Goal: Task Accomplishment & Management: Complete application form

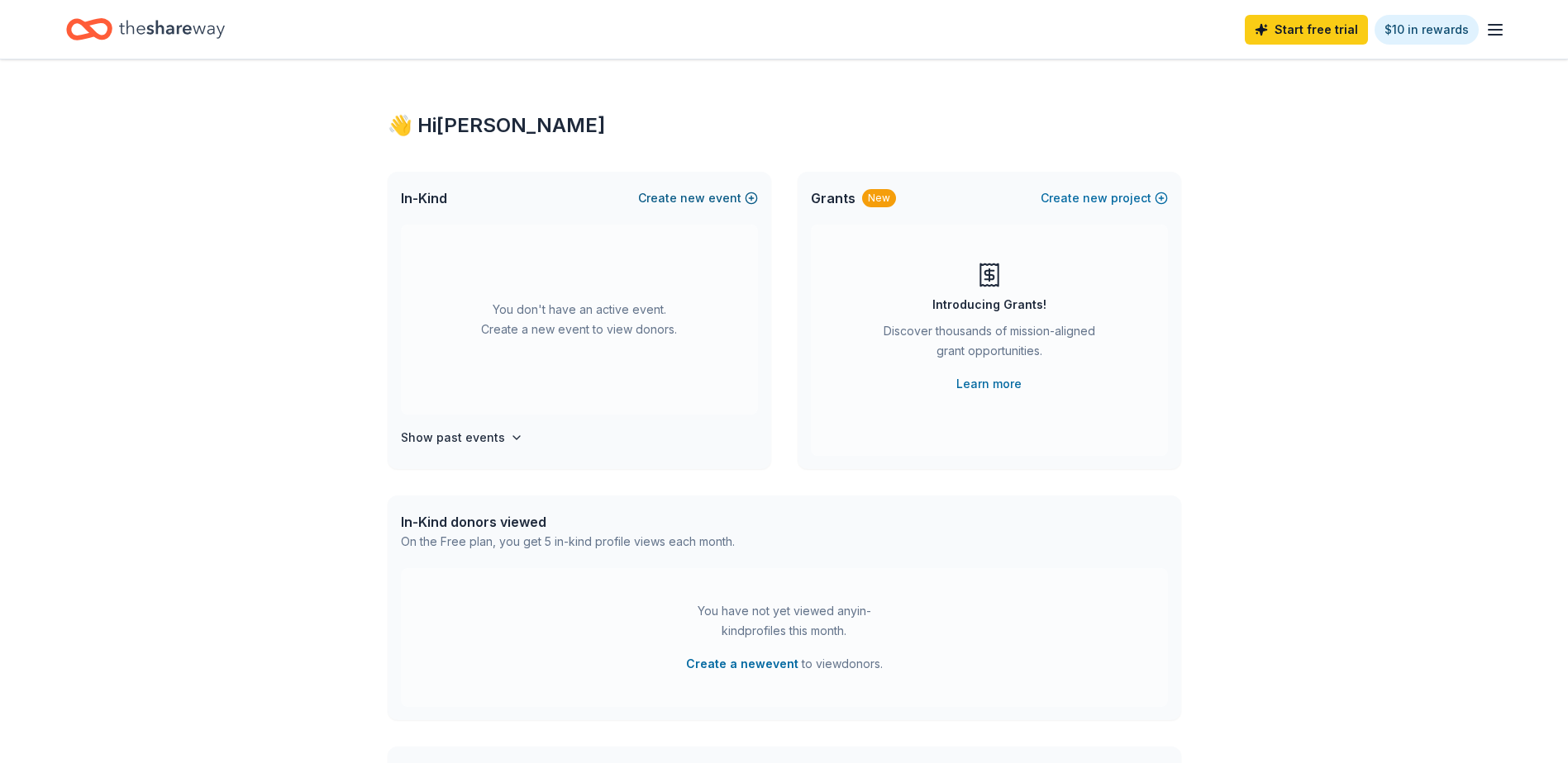
click at [728, 199] on button "Create new event" at bounding box center [698, 198] width 120 height 19
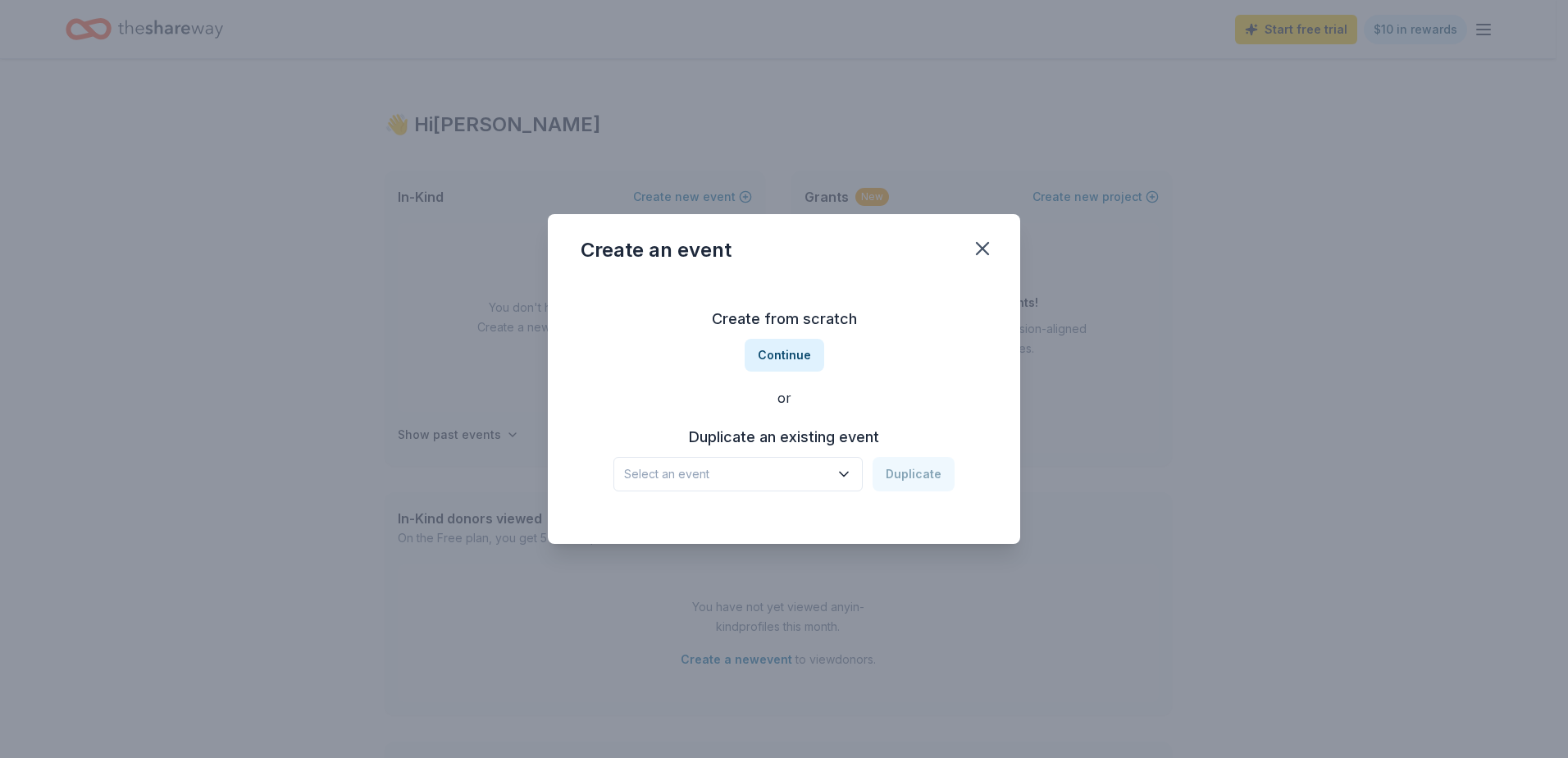
click at [845, 484] on button "Select an event" at bounding box center [737, 474] width 249 height 34
click at [790, 356] on div "Create from scratch Continue or Duplicate an existing event Select an event Dup…" at bounding box center [784, 399] width 407 height 238
click at [790, 356] on button "Continue" at bounding box center [784, 355] width 80 height 33
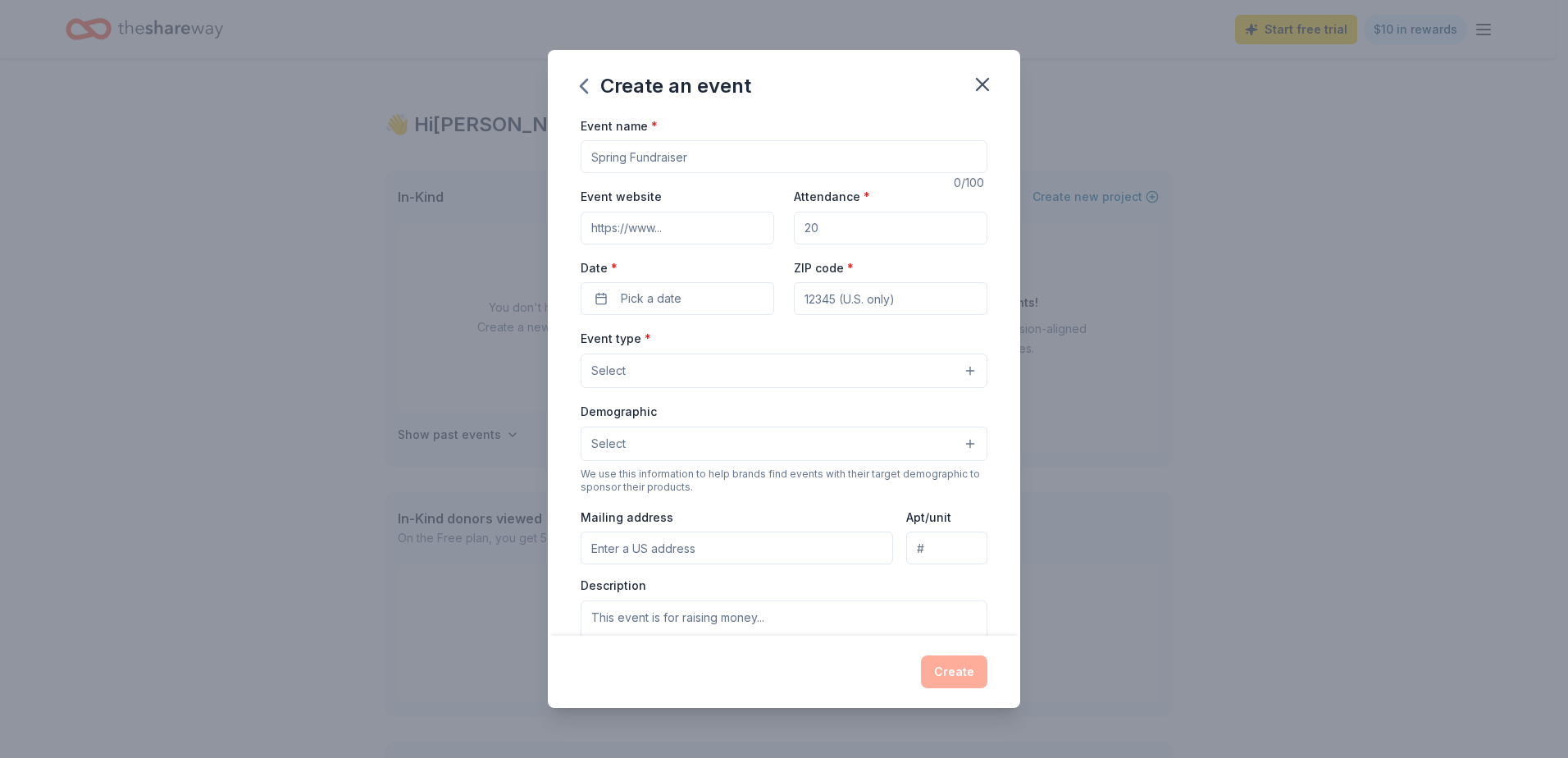
click at [675, 157] on input "Event name *" at bounding box center [784, 156] width 407 height 33
type input "Celebration Ball"
click at [829, 229] on input "Attendance *" at bounding box center [890, 227] width 194 height 33
type input "300"
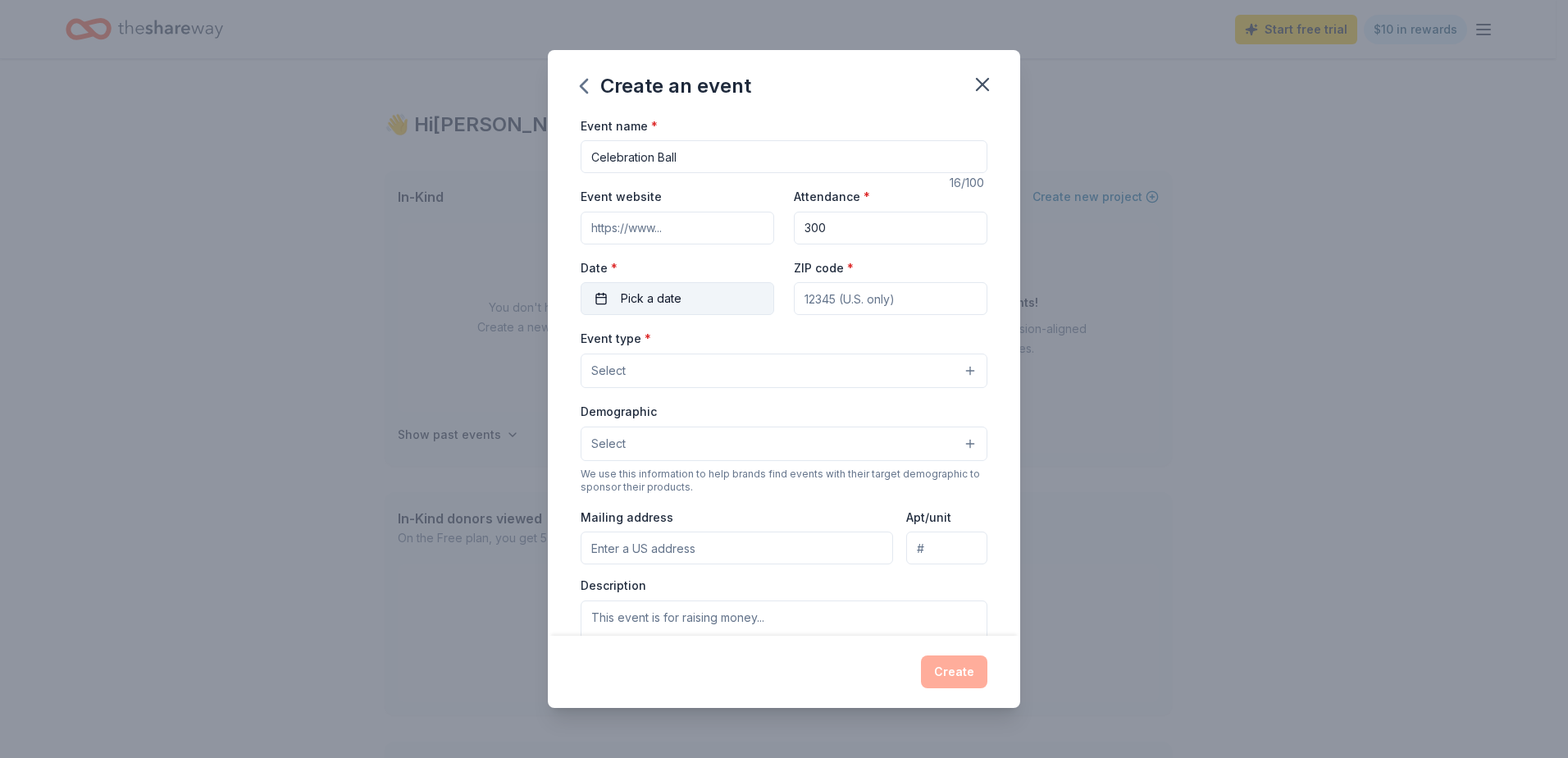
click at [703, 307] on button "Pick a date" at bounding box center [677, 298] width 194 height 33
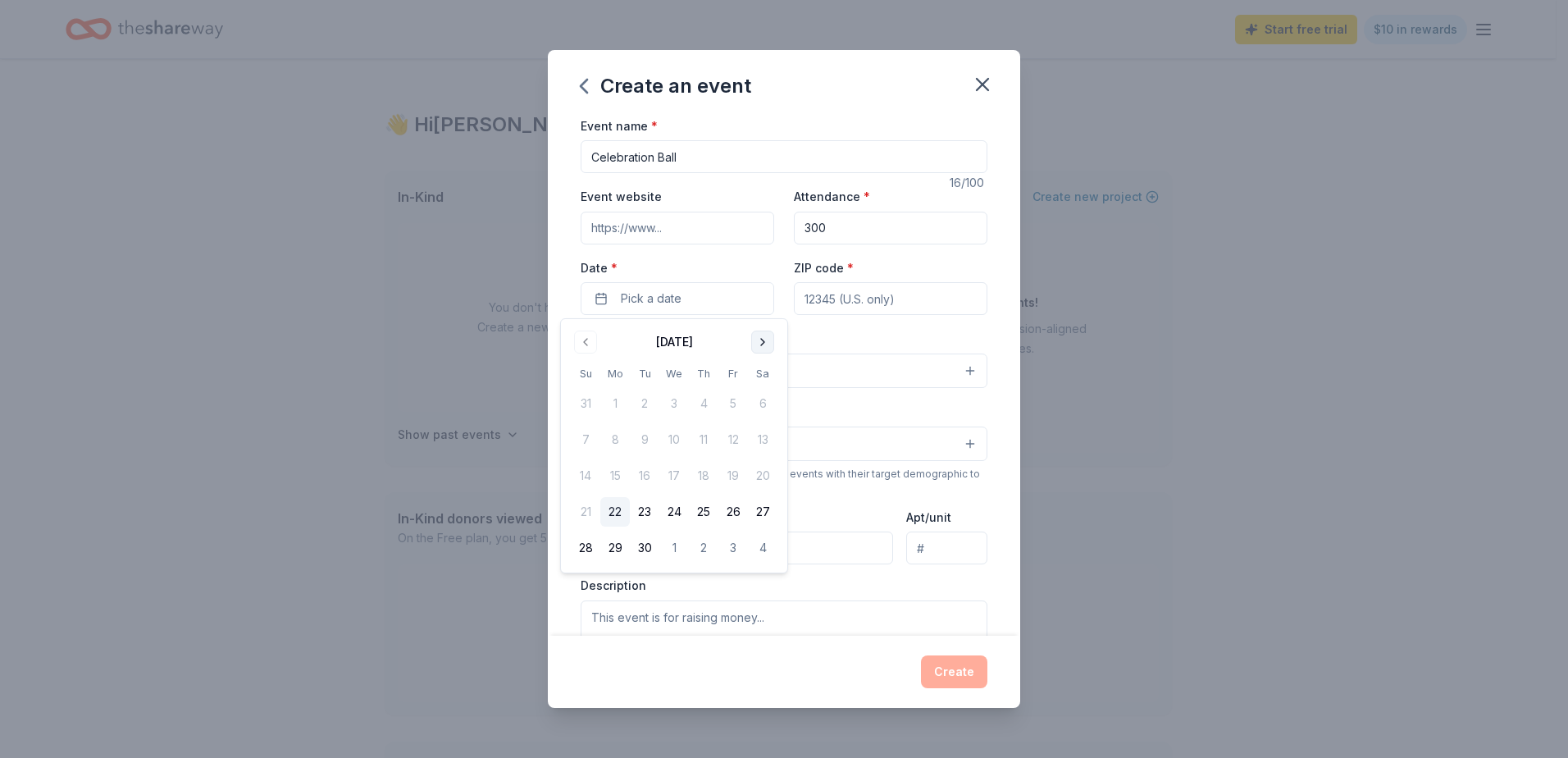
click at [760, 347] on button "Go to next month" at bounding box center [763, 342] width 23 height 23
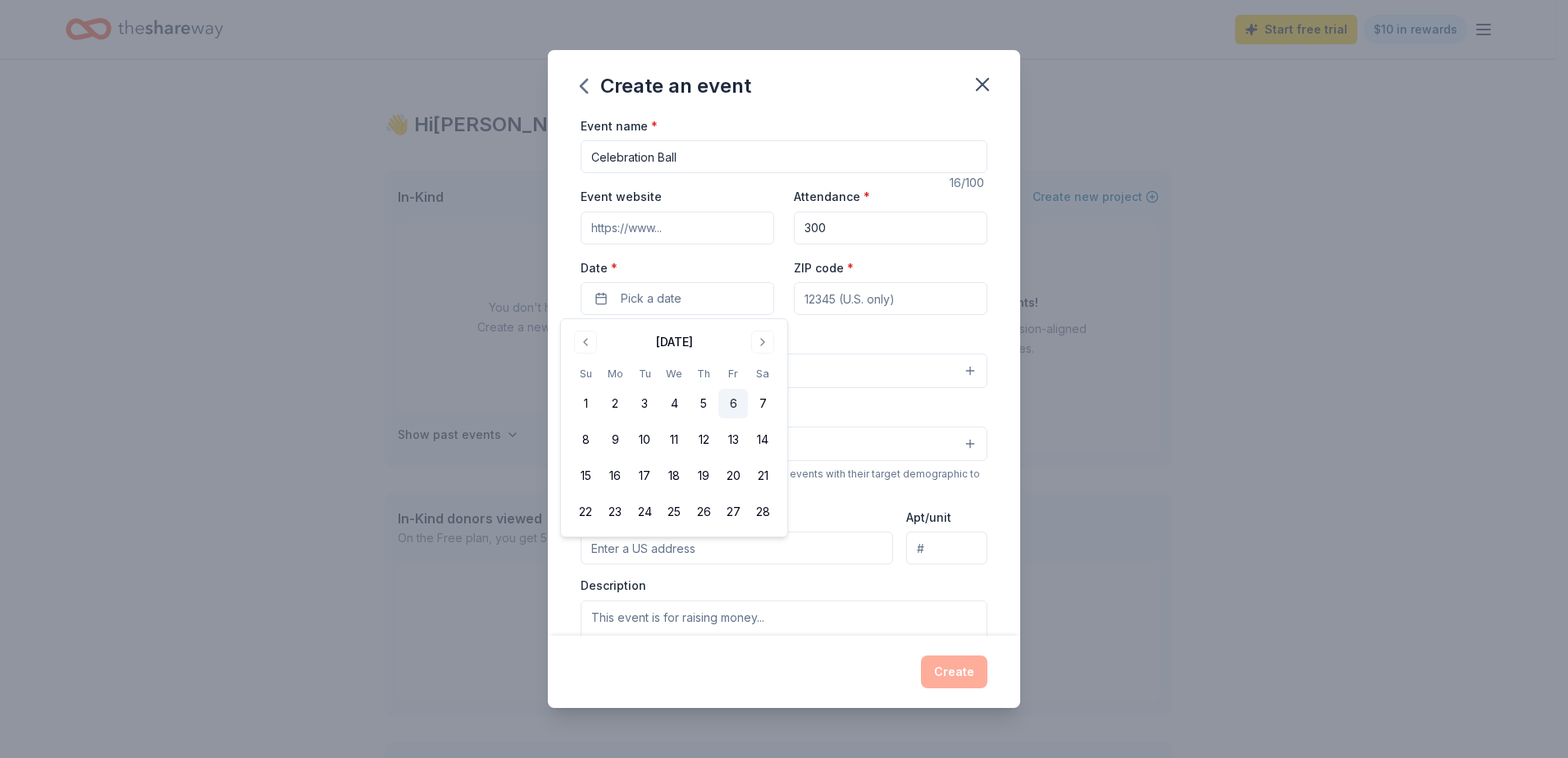
click at [732, 409] on button "6" at bounding box center [732, 403] width 29 height 29
click at [897, 302] on input "ZIP code *" at bounding box center [890, 298] width 194 height 33
type input "07728"
click at [713, 378] on button "Select" at bounding box center [784, 370] width 407 height 34
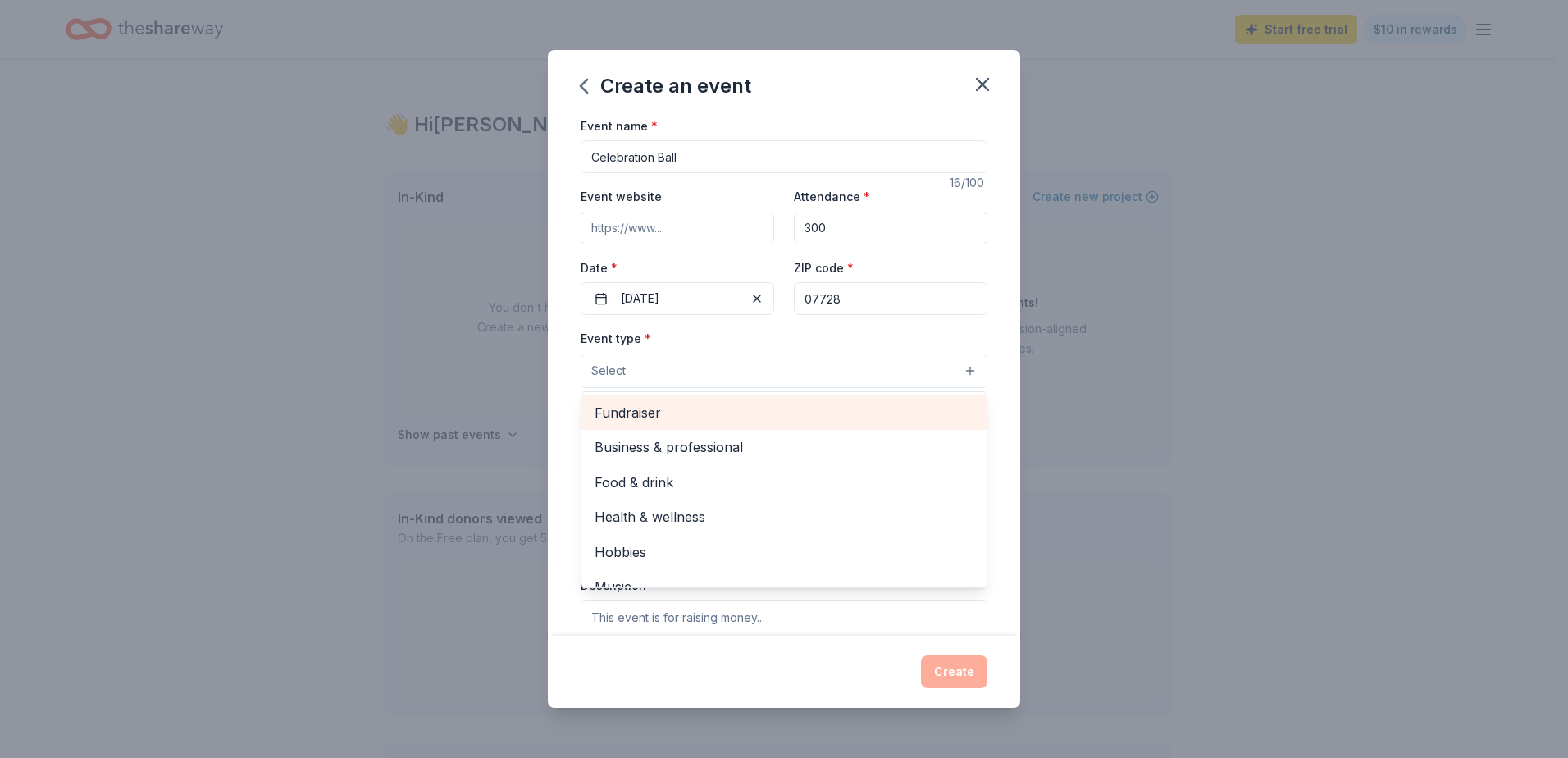
click at [706, 408] on span "Fundraiser" at bounding box center [784, 412] width 379 height 21
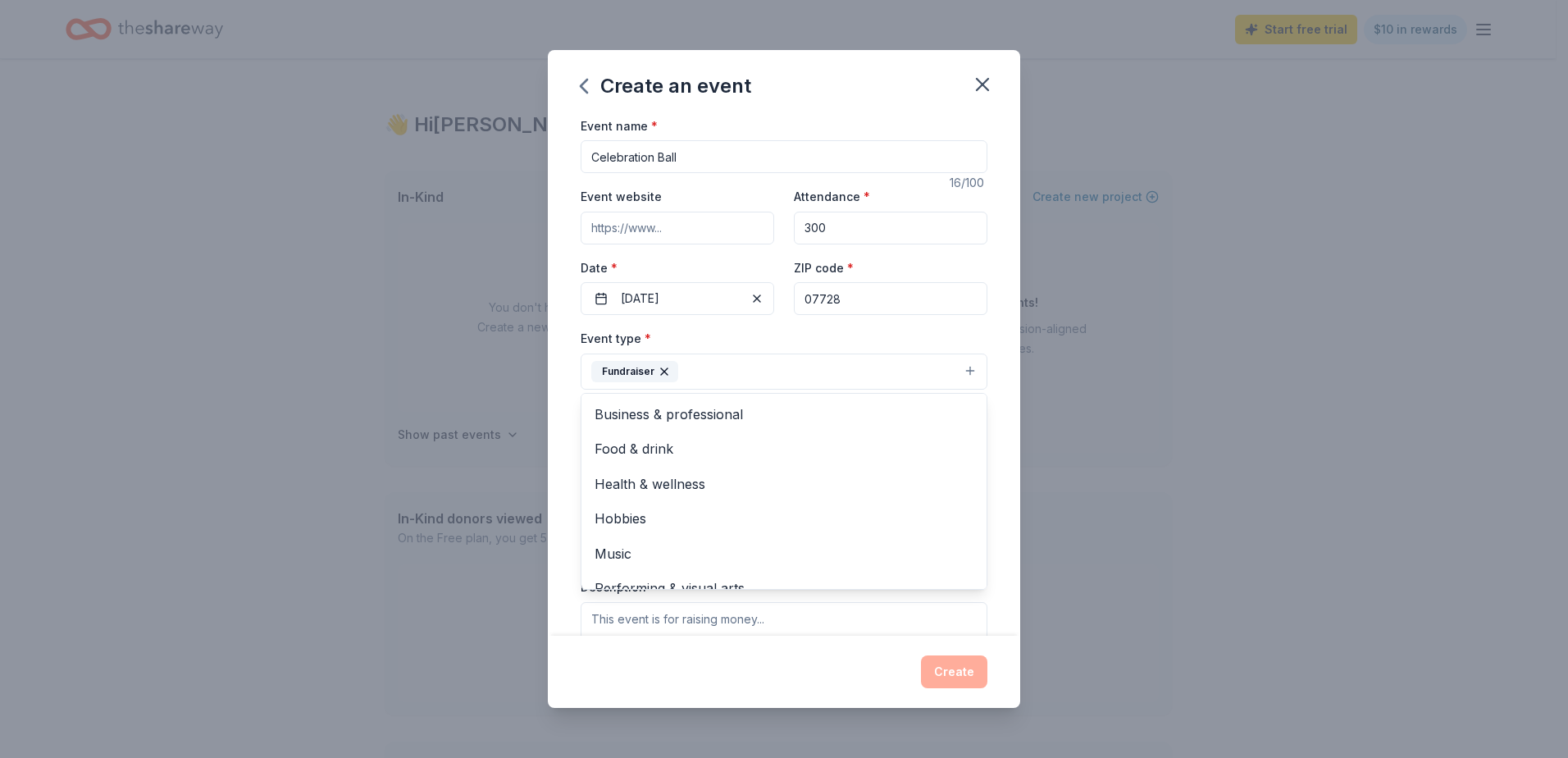
click at [985, 349] on div "Event name * Celebration Ball 16 /100 Event website Attendance * 300 Date * [DA…" at bounding box center [784, 376] width 472 height 521
click at [872, 369] on button "Fundraiser" at bounding box center [784, 371] width 407 height 36
click at [860, 454] on span "Food & drink" at bounding box center [784, 448] width 379 height 21
click at [924, 372] on button "Fundraiser Food & drink" at bounding box center [784, 371] width 407 height 36
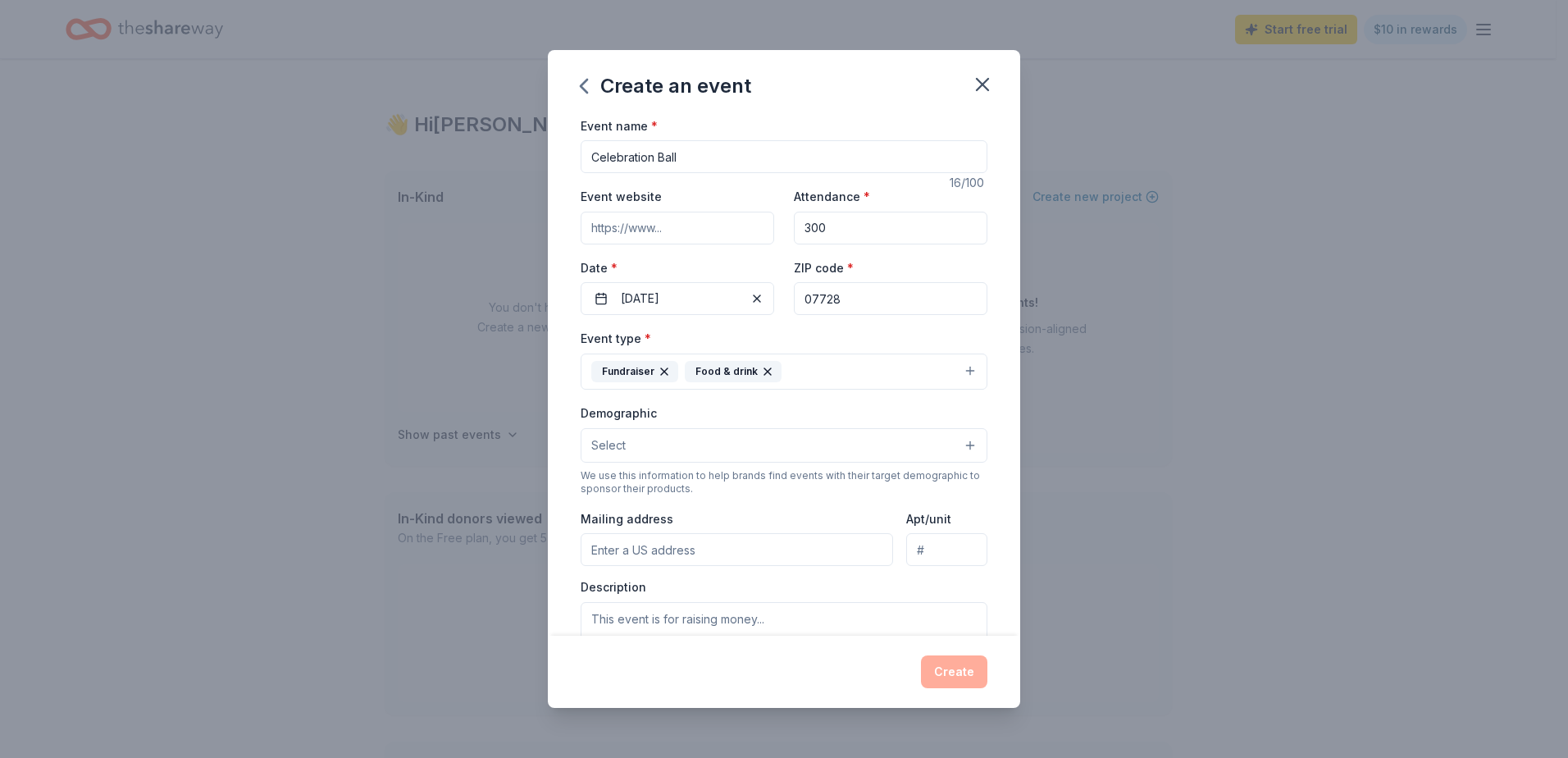
click at [904, 372] on button "Fundraiser Food & drink" at bounding box center [784, 371] width 407 height 36
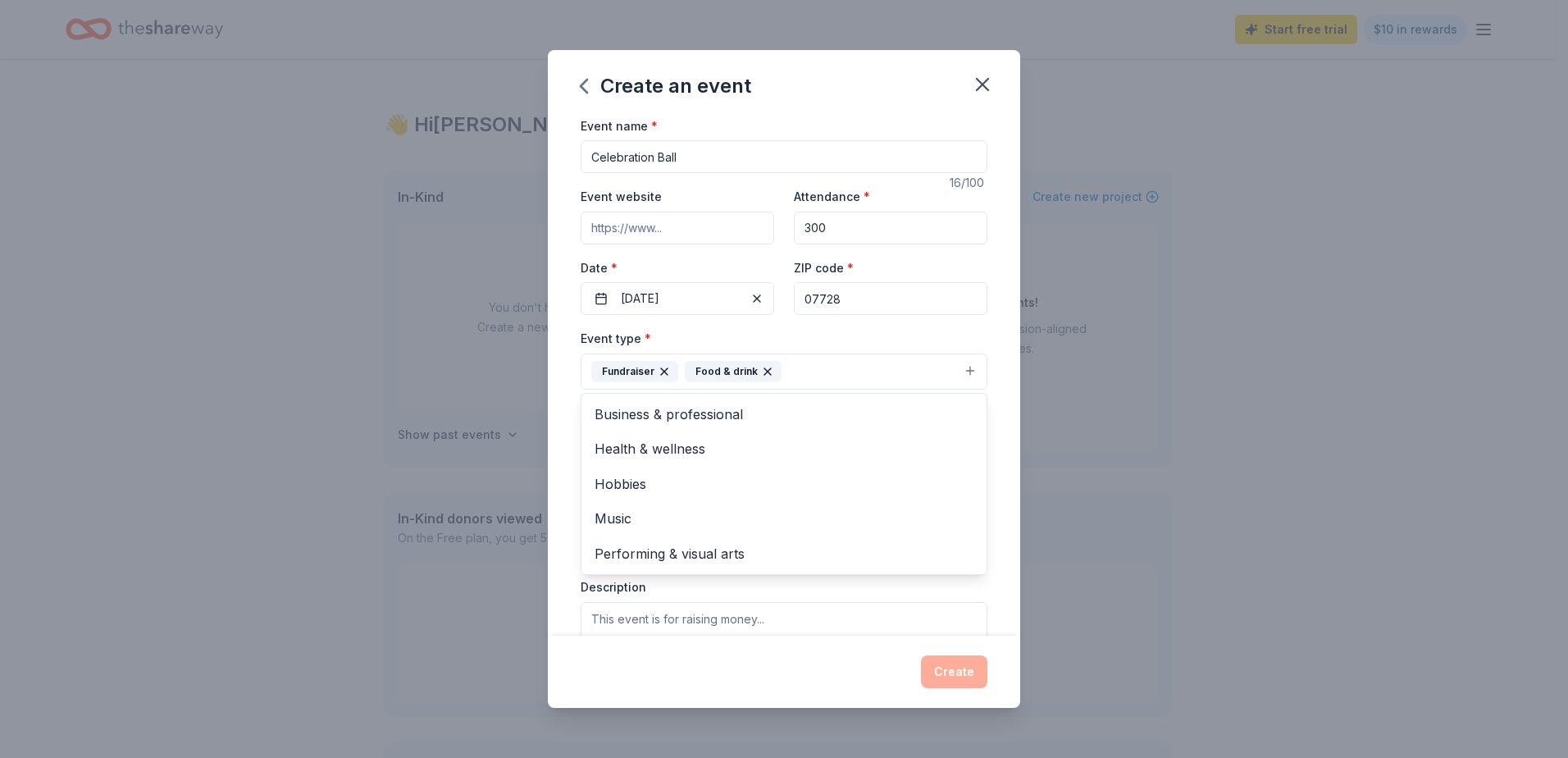
click at [1005, 363] on div "Event name * Celebration Ball 16 /100 Event website Attendance * 300 Date * [DA…" at bounding box center [784, 376] width 472 height 521
click at [830, 452] on button "Select" at bounding box center [784, 445] width 407 height 34
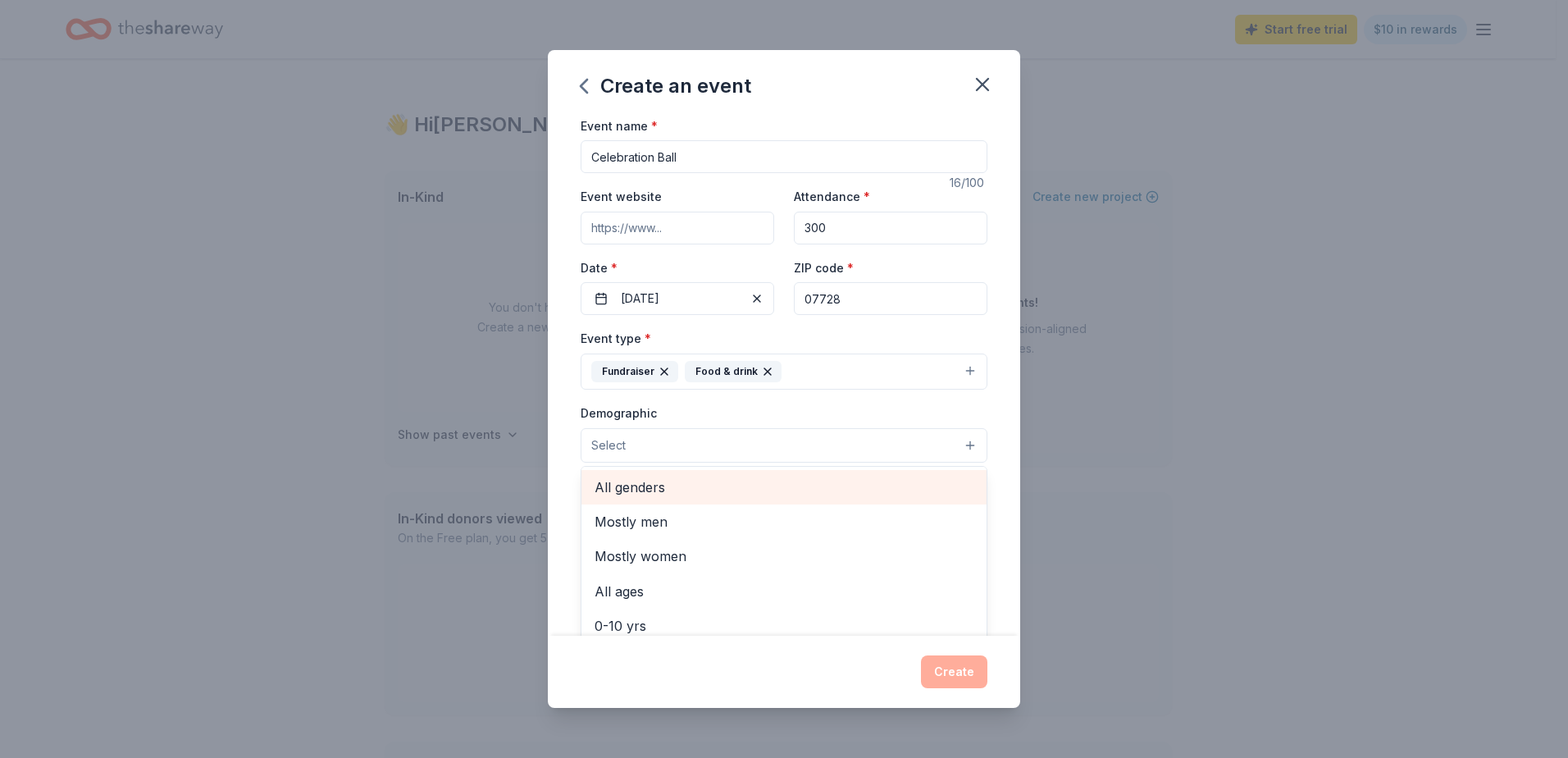
click at [668, 493] on span "All genders" at bounding box center [784, 487] width 379 height 21
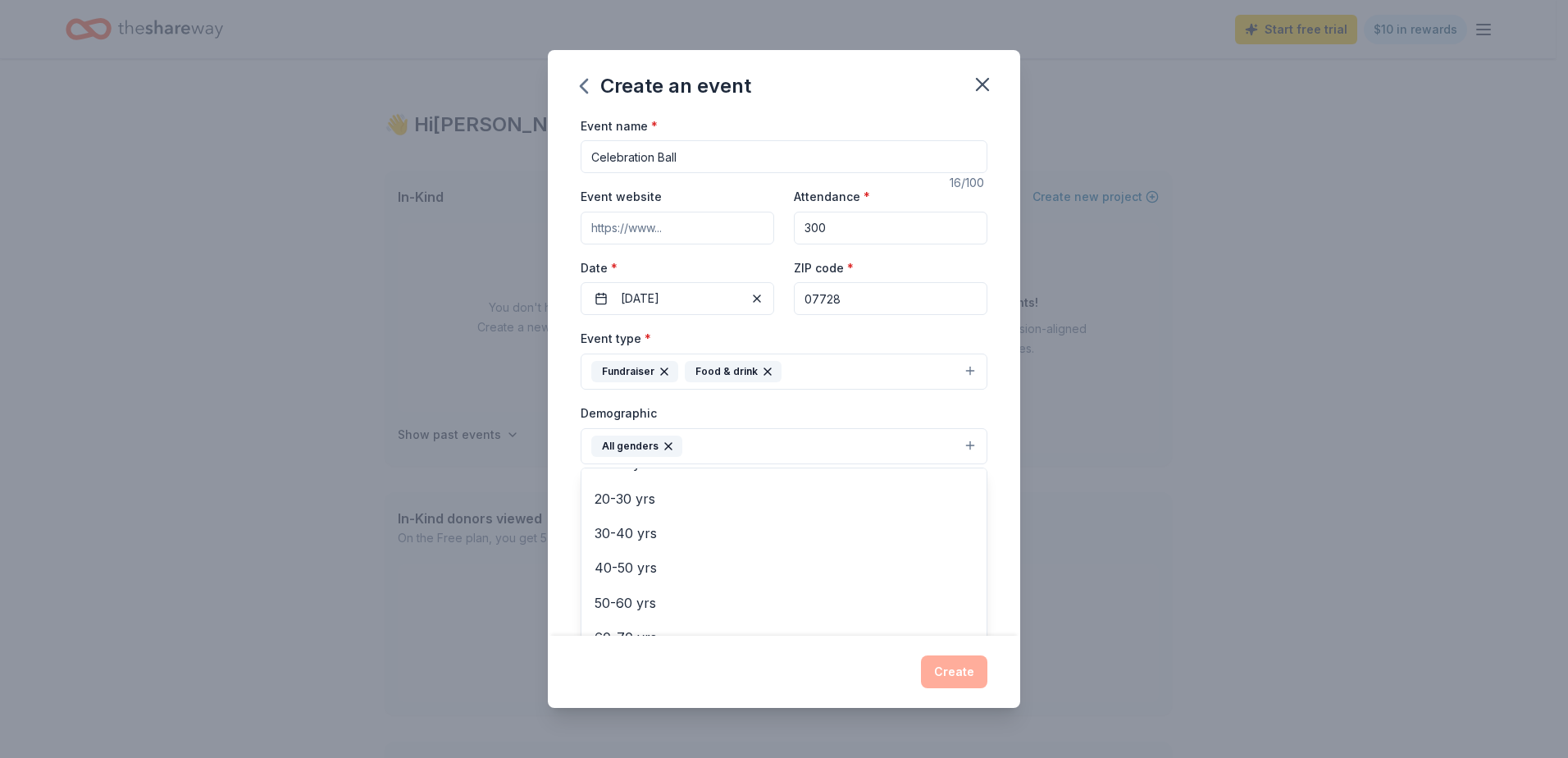
scroll to position [267, 0]
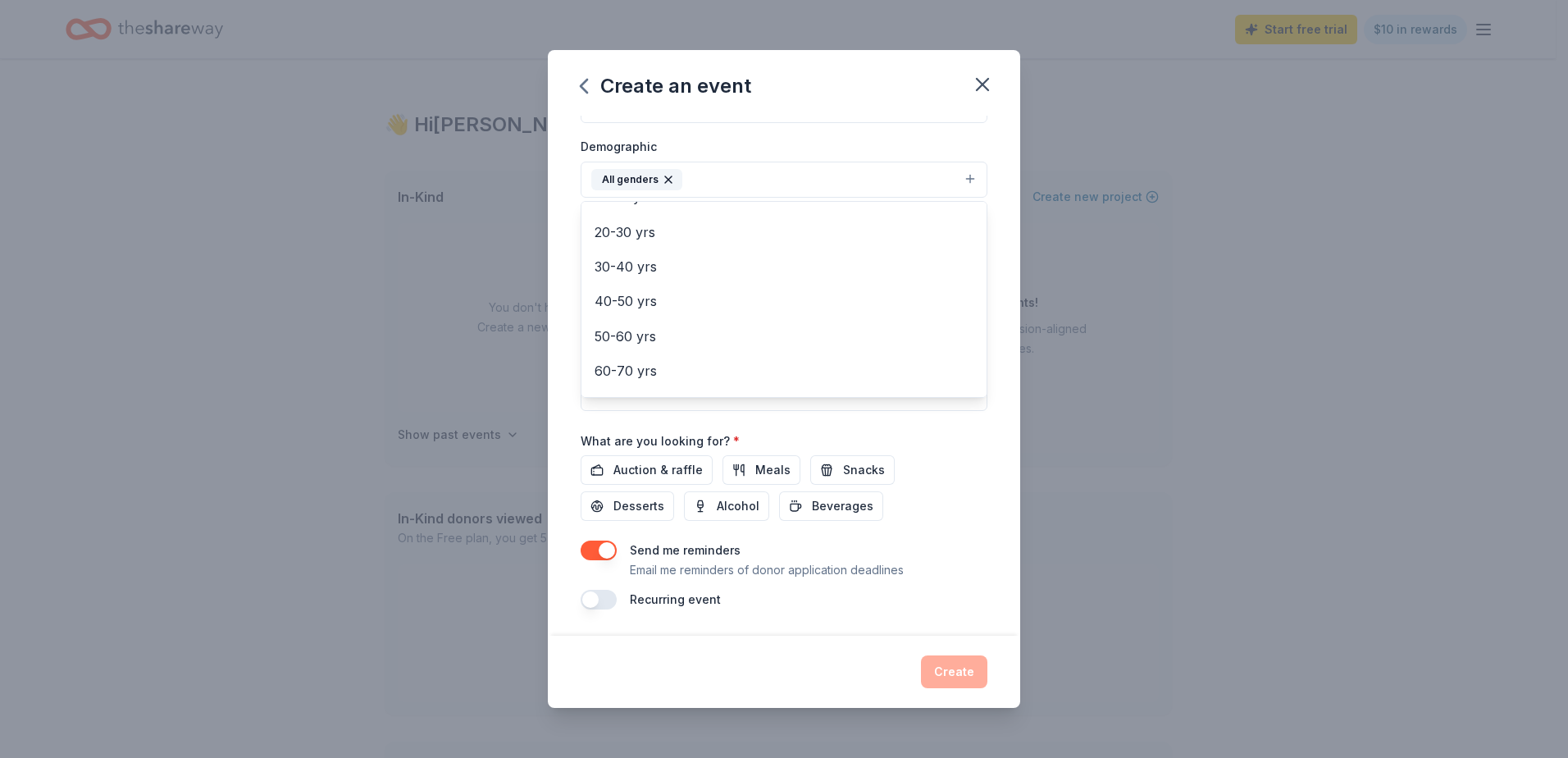
click at [994, 296] on div "Event name * Celebration Ball 16 /100 Event website Attendance * 300 Date * [DA…" at bounding box center [784, 376] width 472 height 521
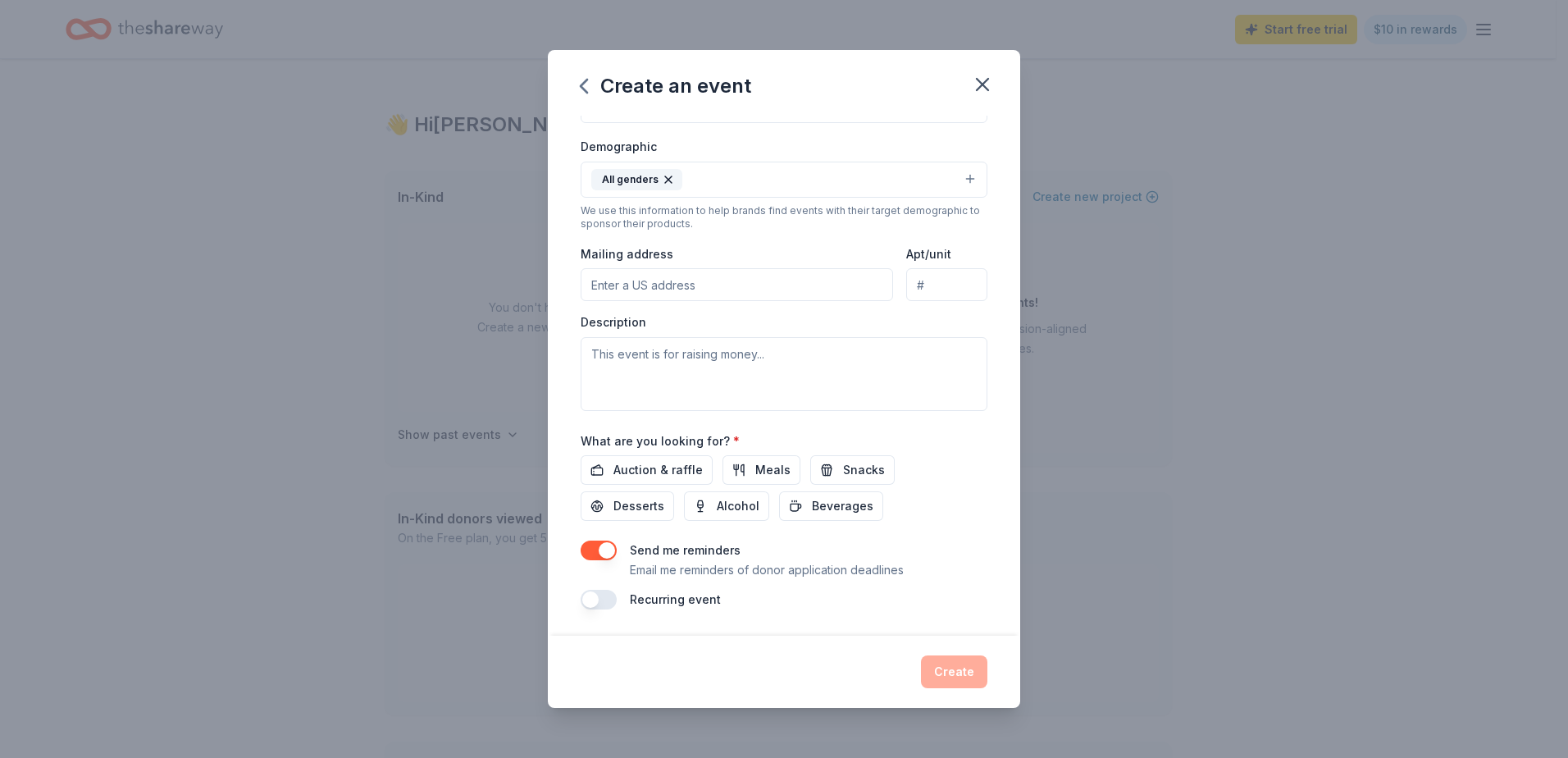
click at [676, 285] on input "Mailing address" at bounding box center [737, 285] width 312 height 33
type input "[STREET_ADDRESS]"
click at [782, 371] on textarea at bounding box center [784, 374] width 407 height 74
click at [674, 466] on span "Auction & raffle" at bounding box center [658, 469] width 90 height 19
click at [729, 504] on span "Alcohol" at bounding box center [737, 505] width 43 height 19
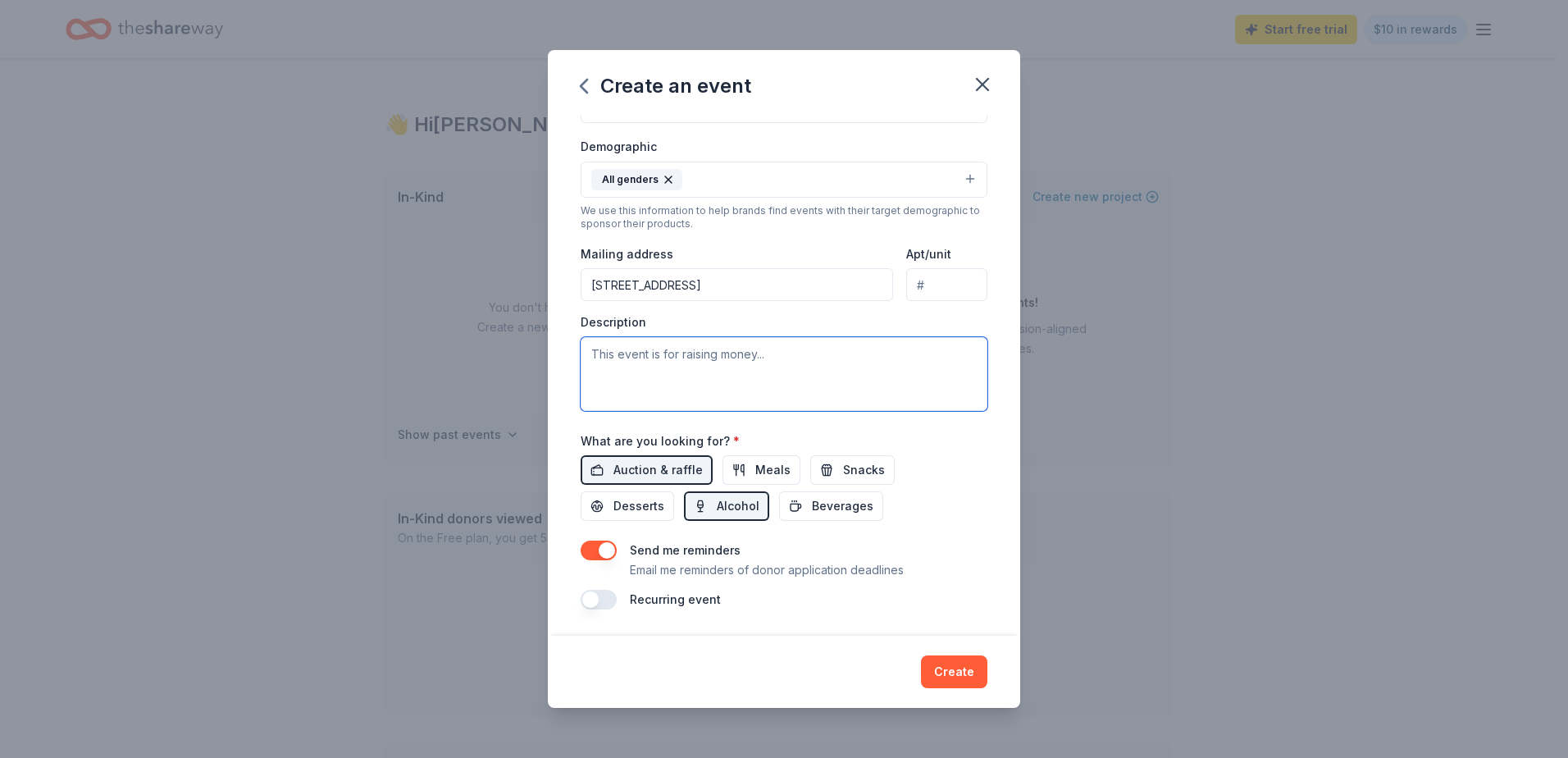
click at [736, 361] on textarea at bounding box center [784, 374] width 407 height 74
click at [650, 353] on textarea at bounding box center [784, 374] width 407 height 74
paste textarea "CentraState Healthcare Foundation is delighted to announce its 63rd Annual Cele…"
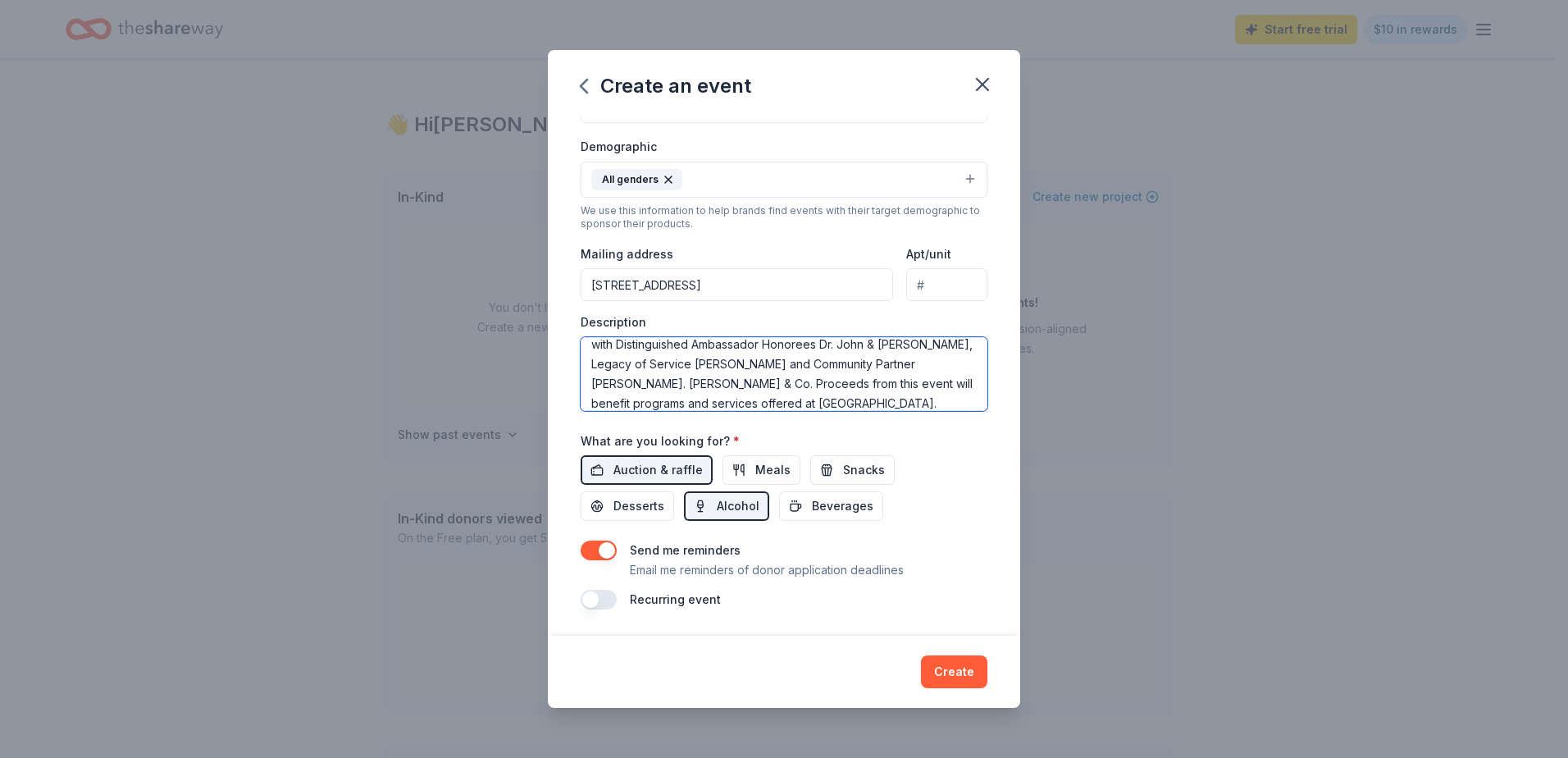
scroll to position [0, 0]
click at [603, 373] on textarea "CentraState Healthcare Foundation is delighted to announce its 63rd Annual Cele…" at bounding box center [784, 374] width 407 height 74
click at [930, 373] on textarea "CentraState Healthcare Foundation is delighted to announce its 64th Annual Cele…" at bounding box center [784, 374] width 407 height 74
click at [617, 390] on textarea "CentraState Healthcare Foundation is delighted to announce its 64th Annual Cele…" at bounding box center [784, 374] width 407 height 74
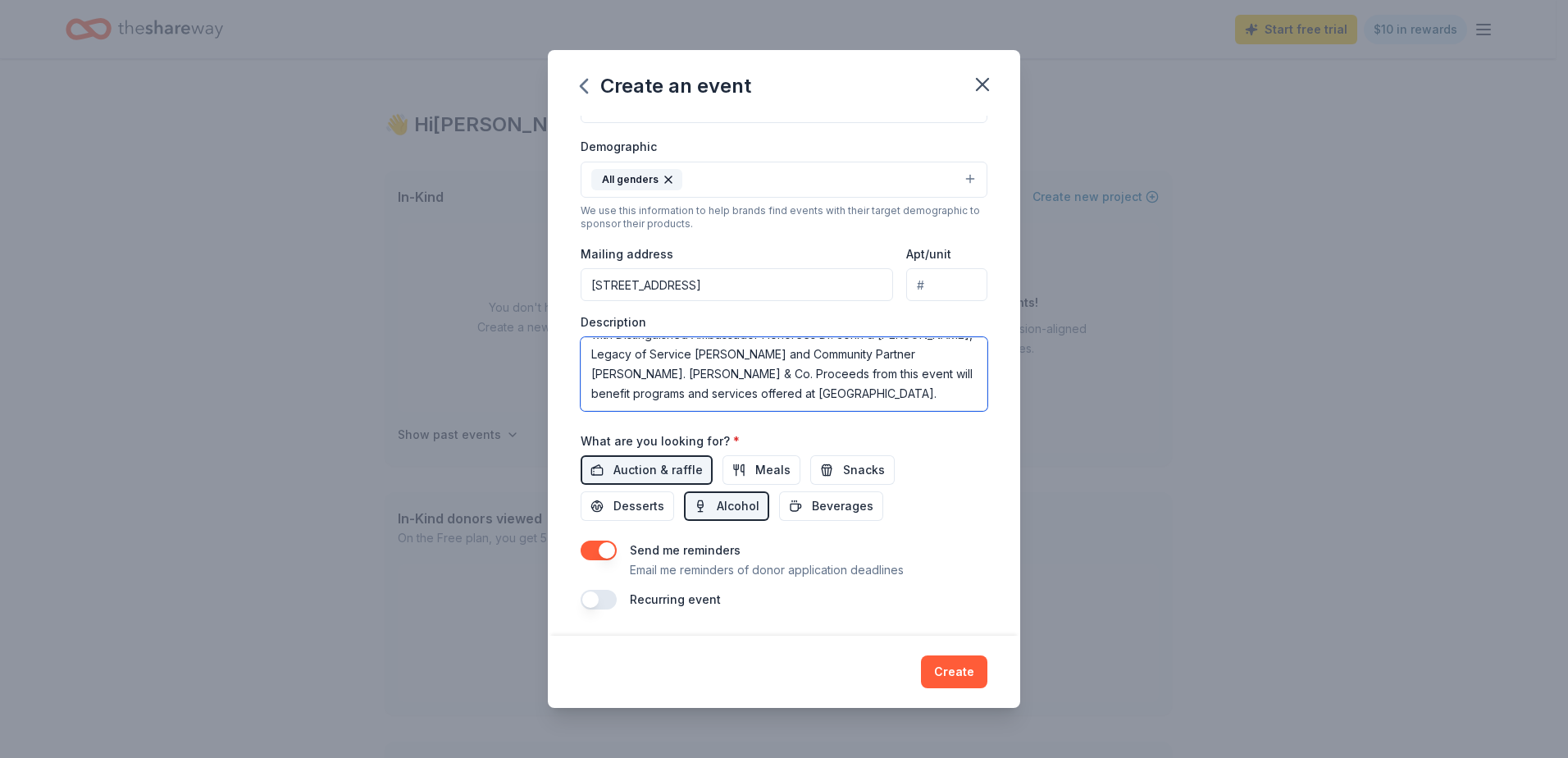
drag, startPoint x: 830, startPoint y: 395, endPoint x: 673, endPoint y: 371, distance: 158.8
click at [673, 371] on textarea "CentraState Healthcare Foundation is delighted to announce its 64th Annual Cele…" at bounding box center [784, 374] width 407 height 74
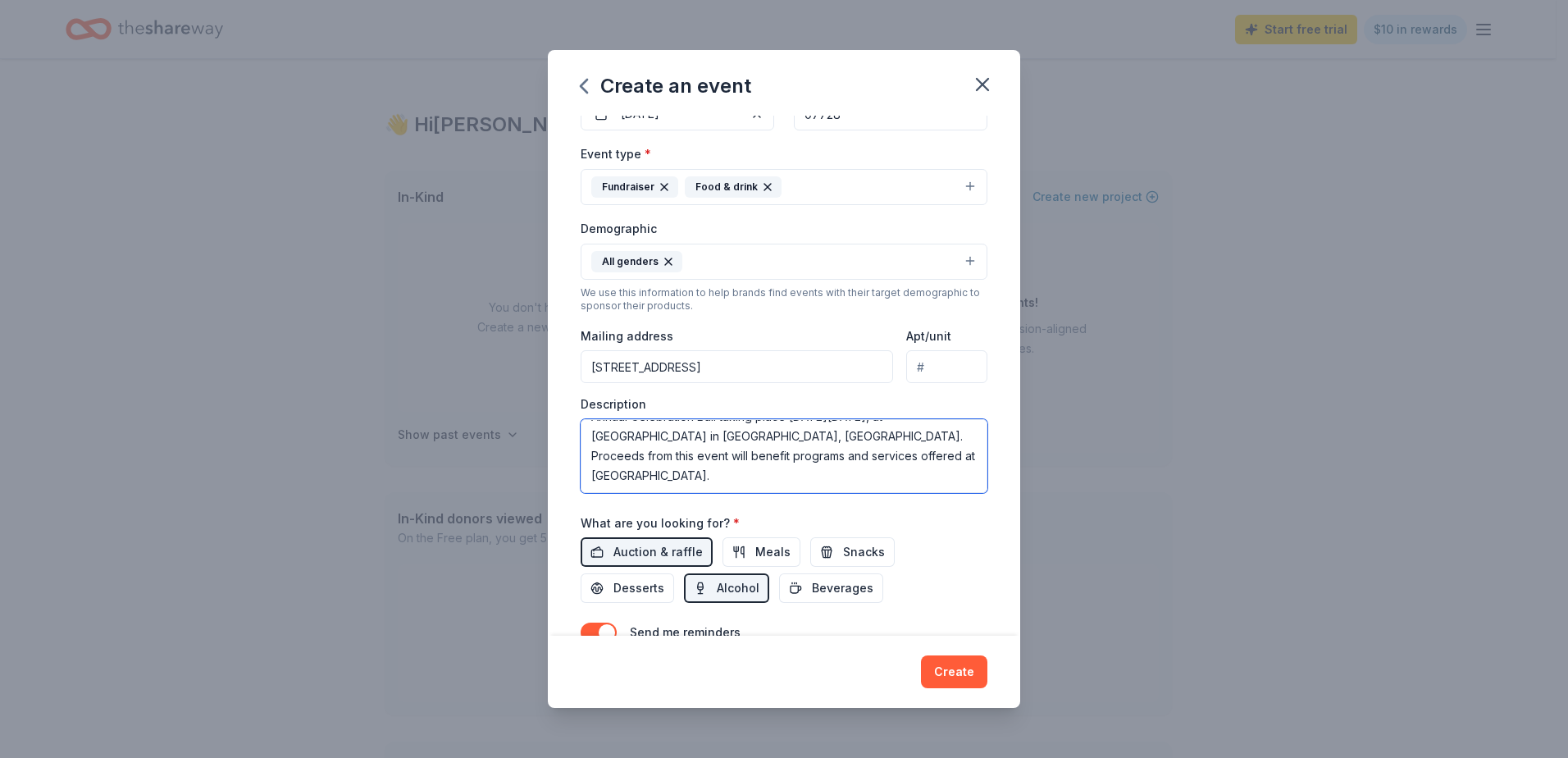
click at [728, 478] on textarea "CentraState Healthcare Foundation is delighted to announce its 64th Annual Cele…" at bounding box center [784, 457] width 407 height 74
type textarea "CentraState Healthcare Foundation is delighted to announce its 64th Annual Cele…"
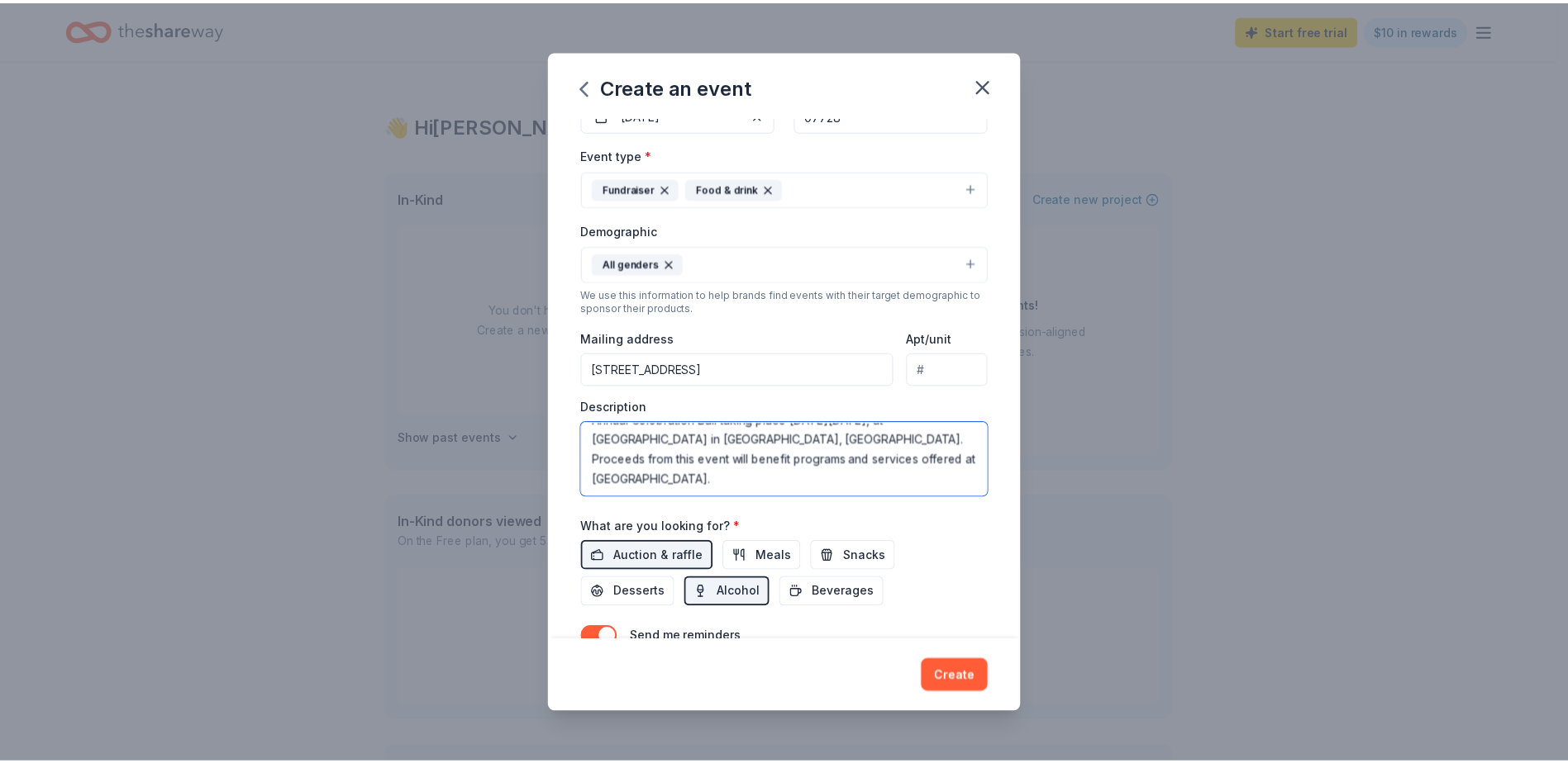
scroll to position [269, 0]
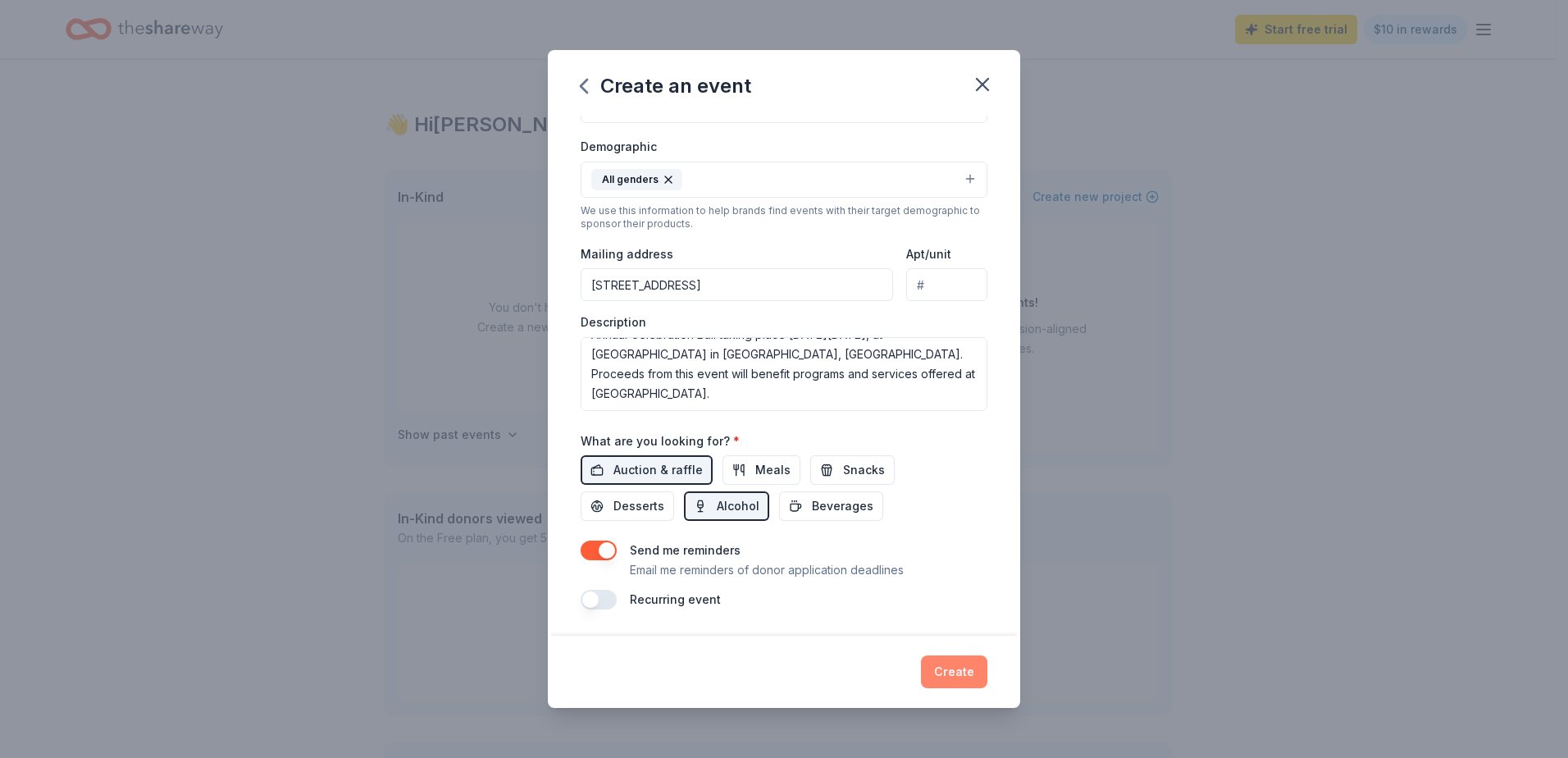
click at [961, 667] on button "Create" at bounding box center [954, 672] width 66 height 33
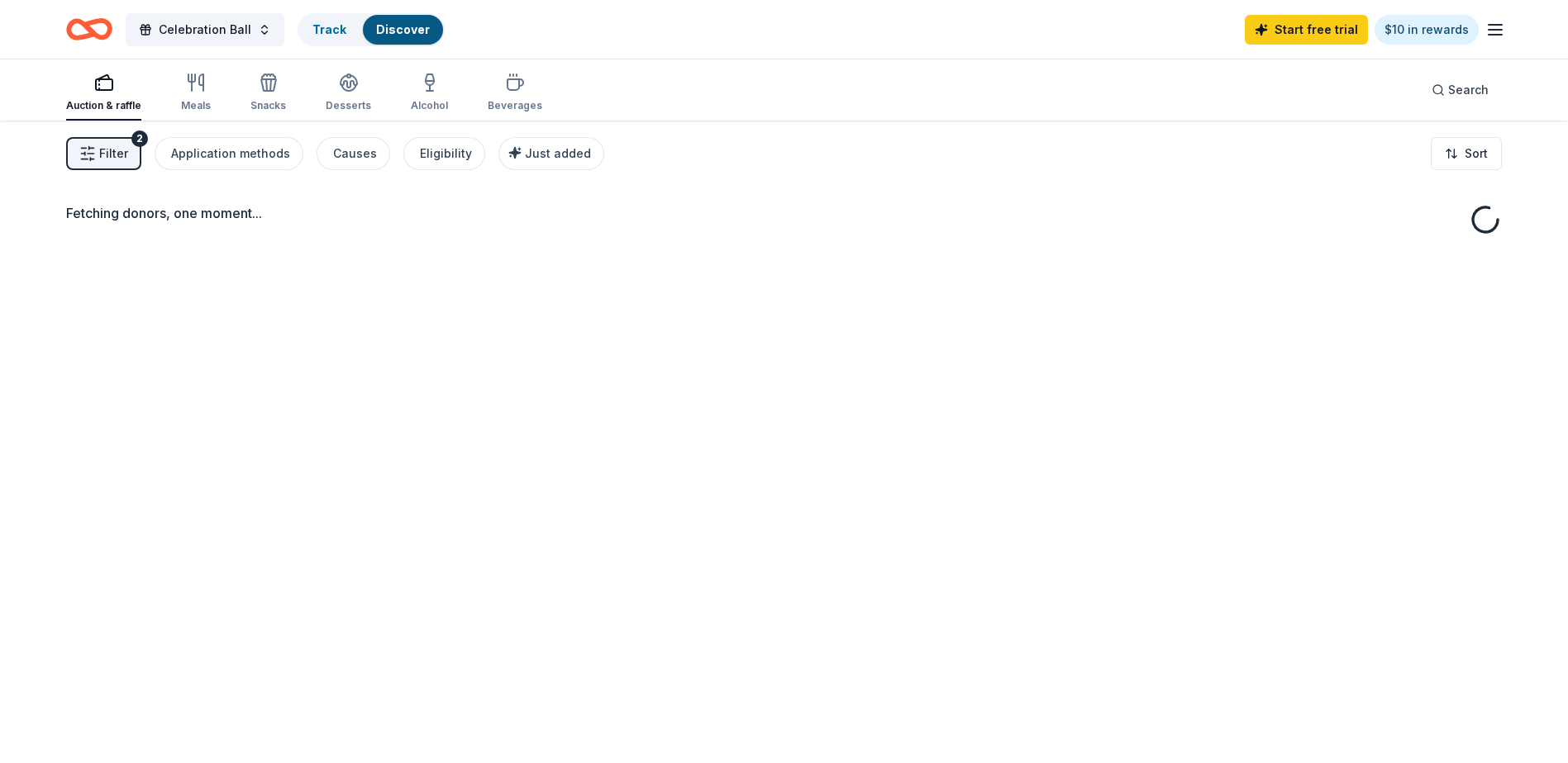
click at [98, 148] on button "Filter 2" at bounding box center [103, 153] width 75 height 33
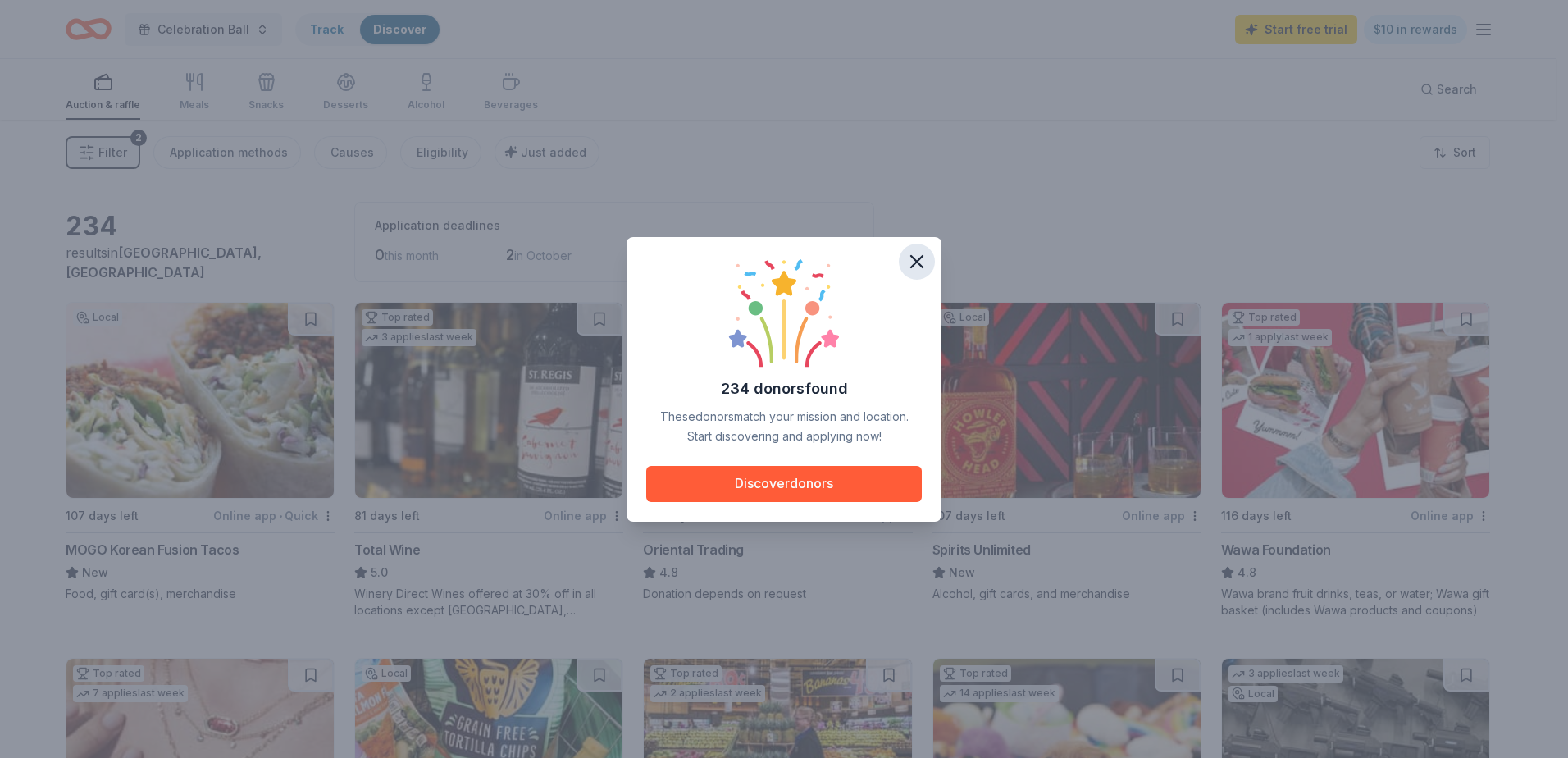
click at [920, 251] on icon "button" at bounding box center [916, 261] width 23 height 23
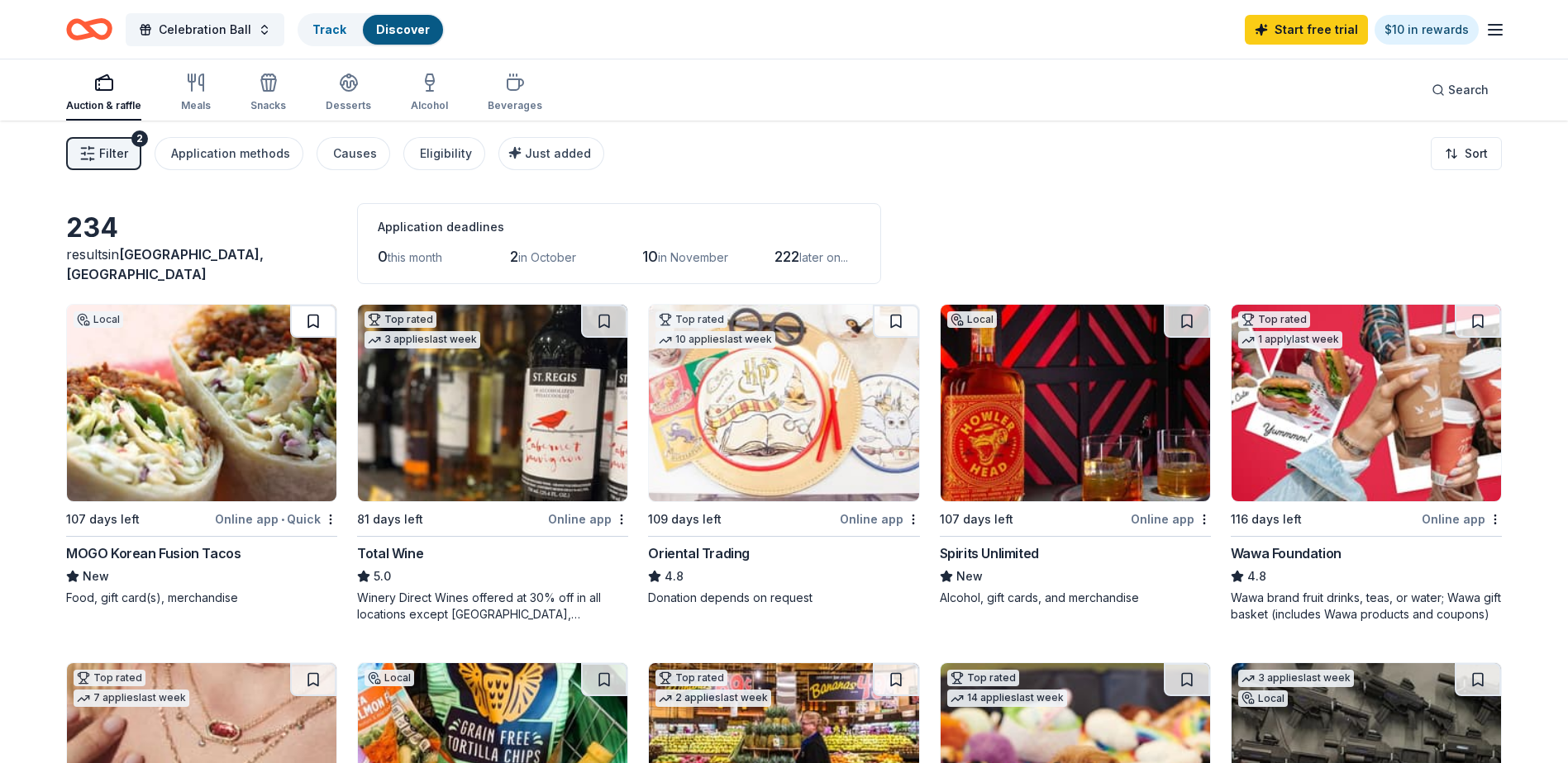
click at [316, 320] on button at bounding box center [313, 321] width 46 height 33
click at [607, 325] on button at bounding box center [604, 321] width 46 height 33
click at [1194, 323] on button at bounding box center [1187, 321] width 46 height 33
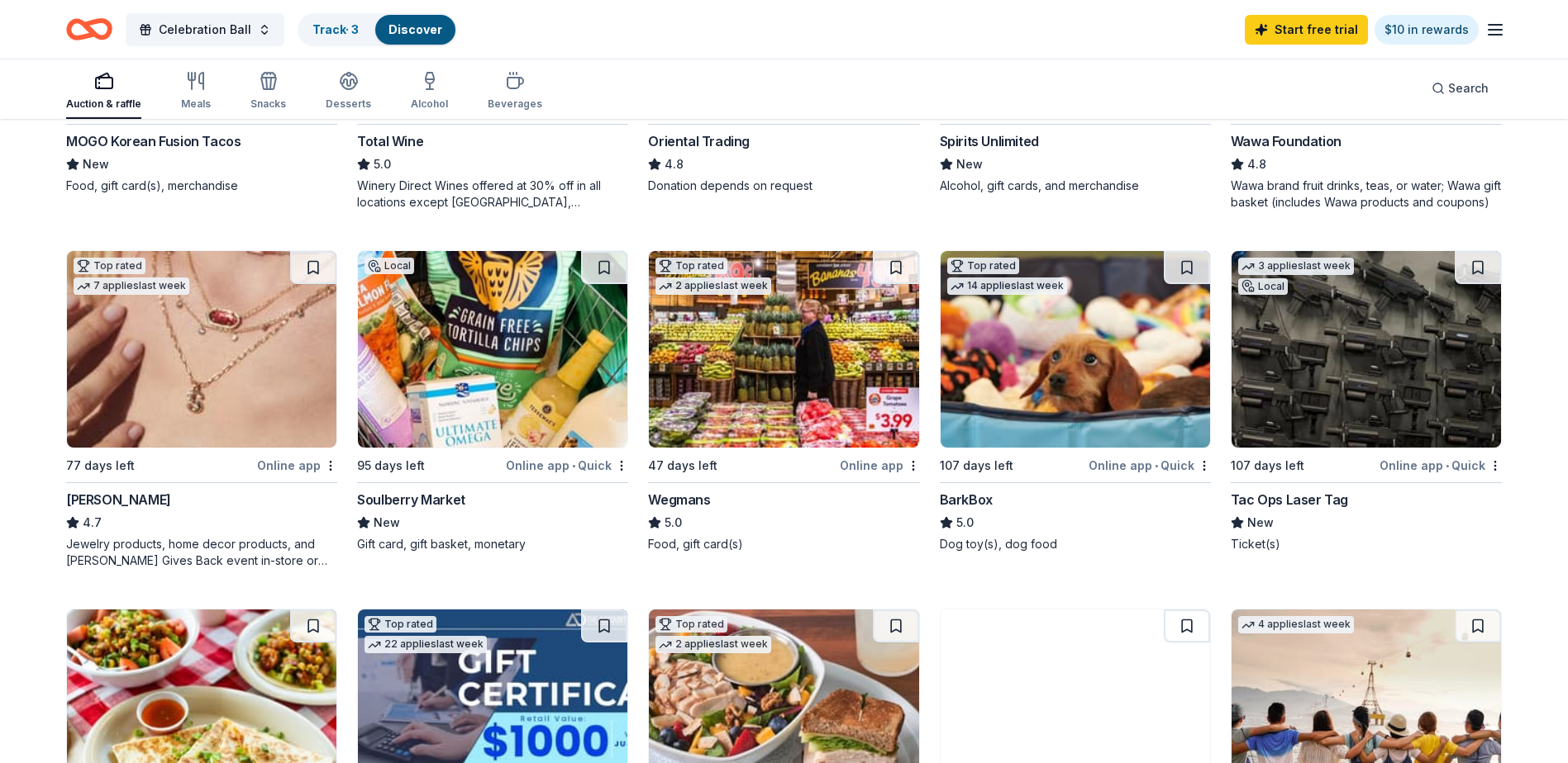
scroll to position [413, 0]
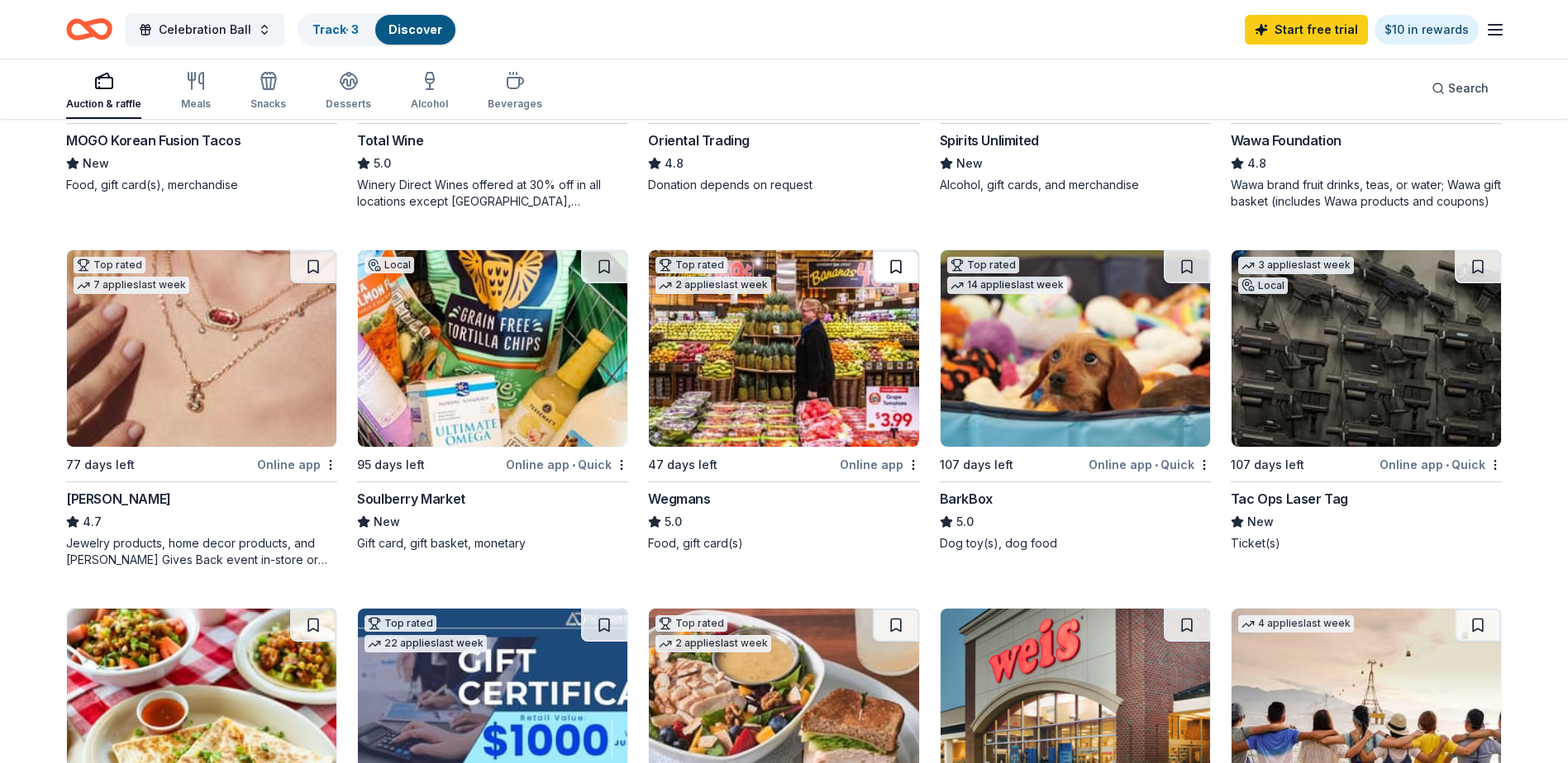
click at [891, 261] on button at bounding box center [895, 266] width 46 height 33
click at [1178, 274] on button at bounding box center [1187, 266] width 46 height 33
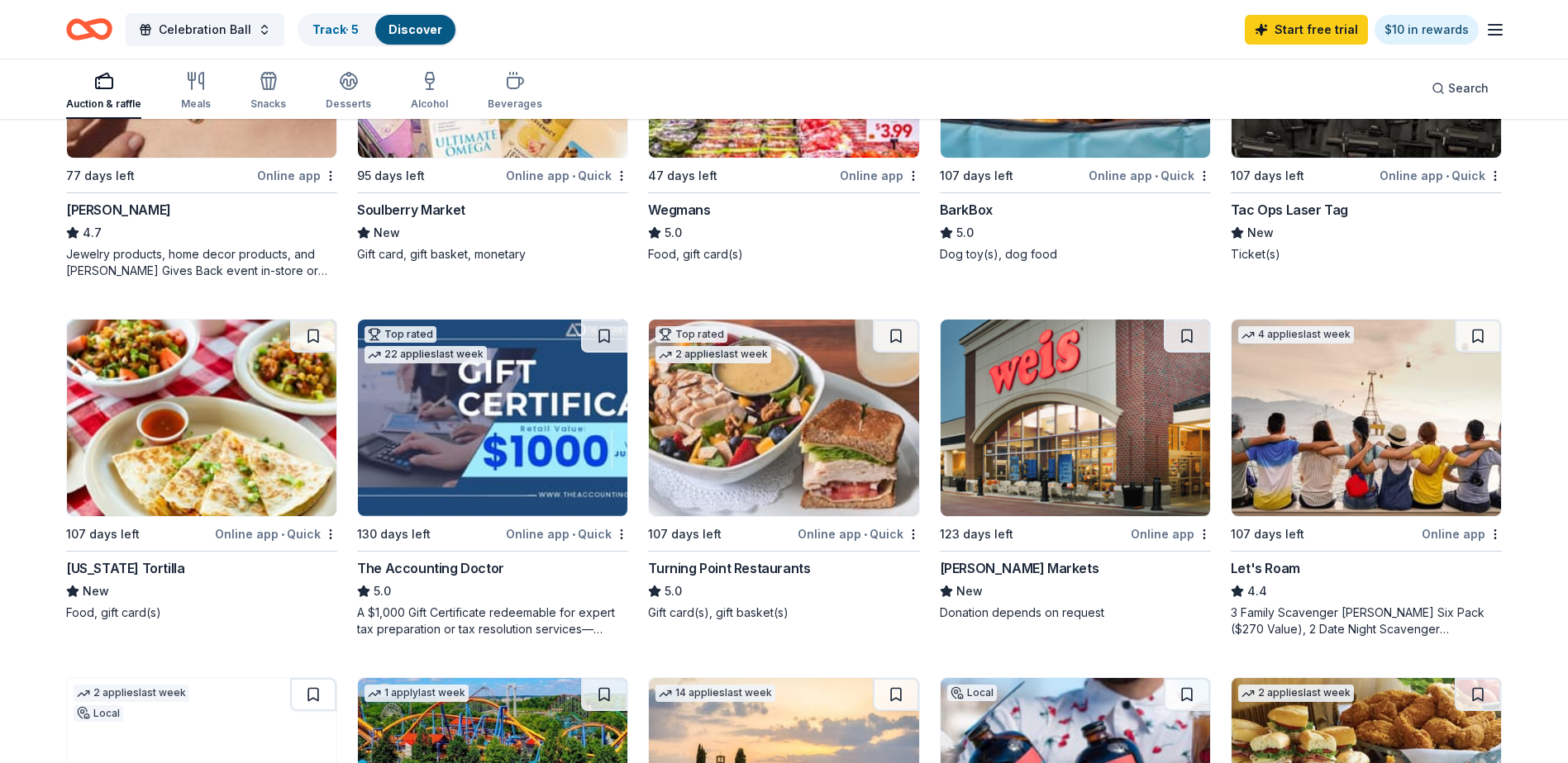
scroll to position [744, 0]
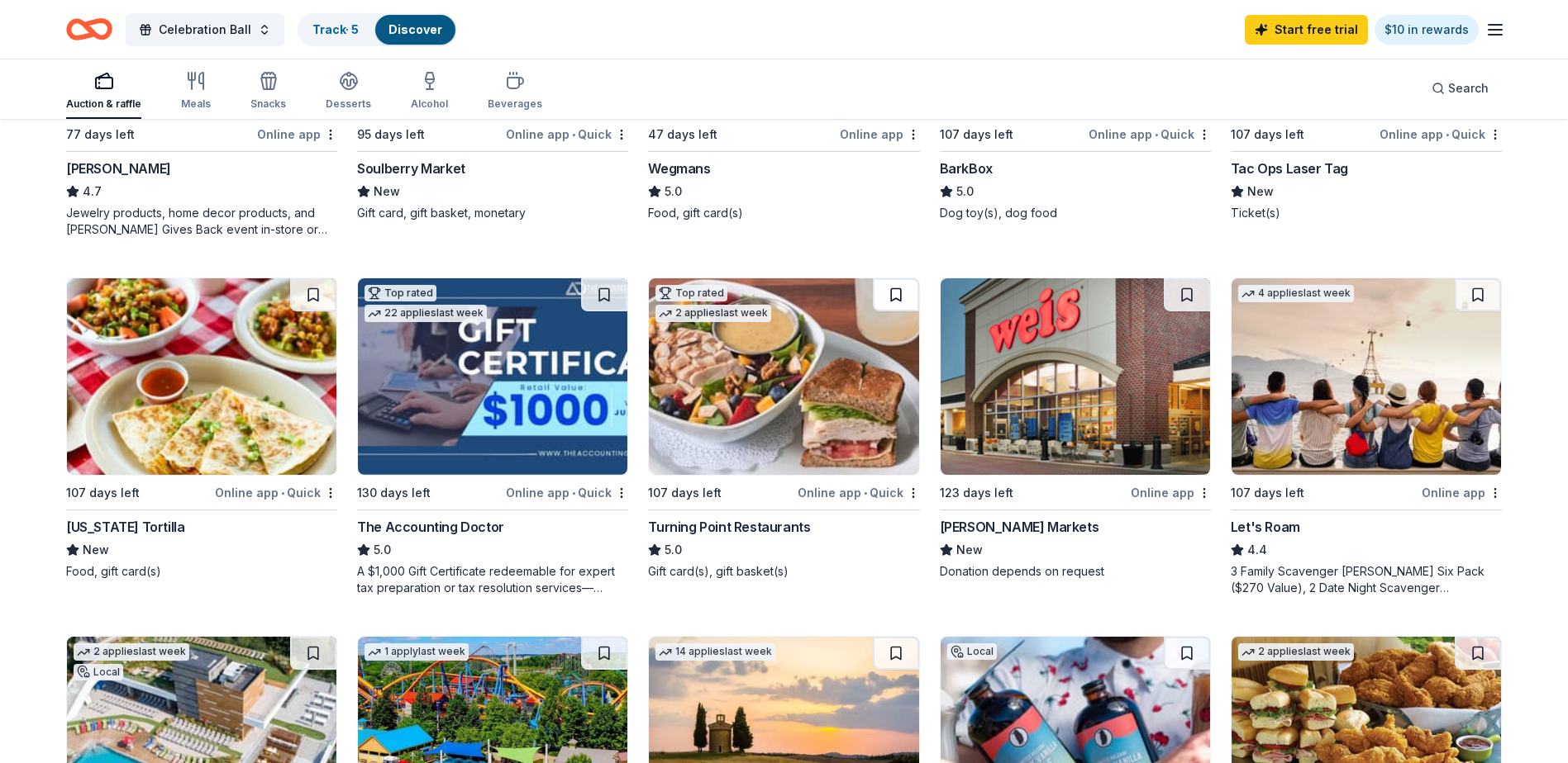
click at [900, 298] on button at bounding box center [895, 294] width 46 height 33
click at [598, 292] on button at bounding box center [604, 294] width 46 height 33
click at [313, 288] on button at bounding box center [313, 294] width 46 height 33
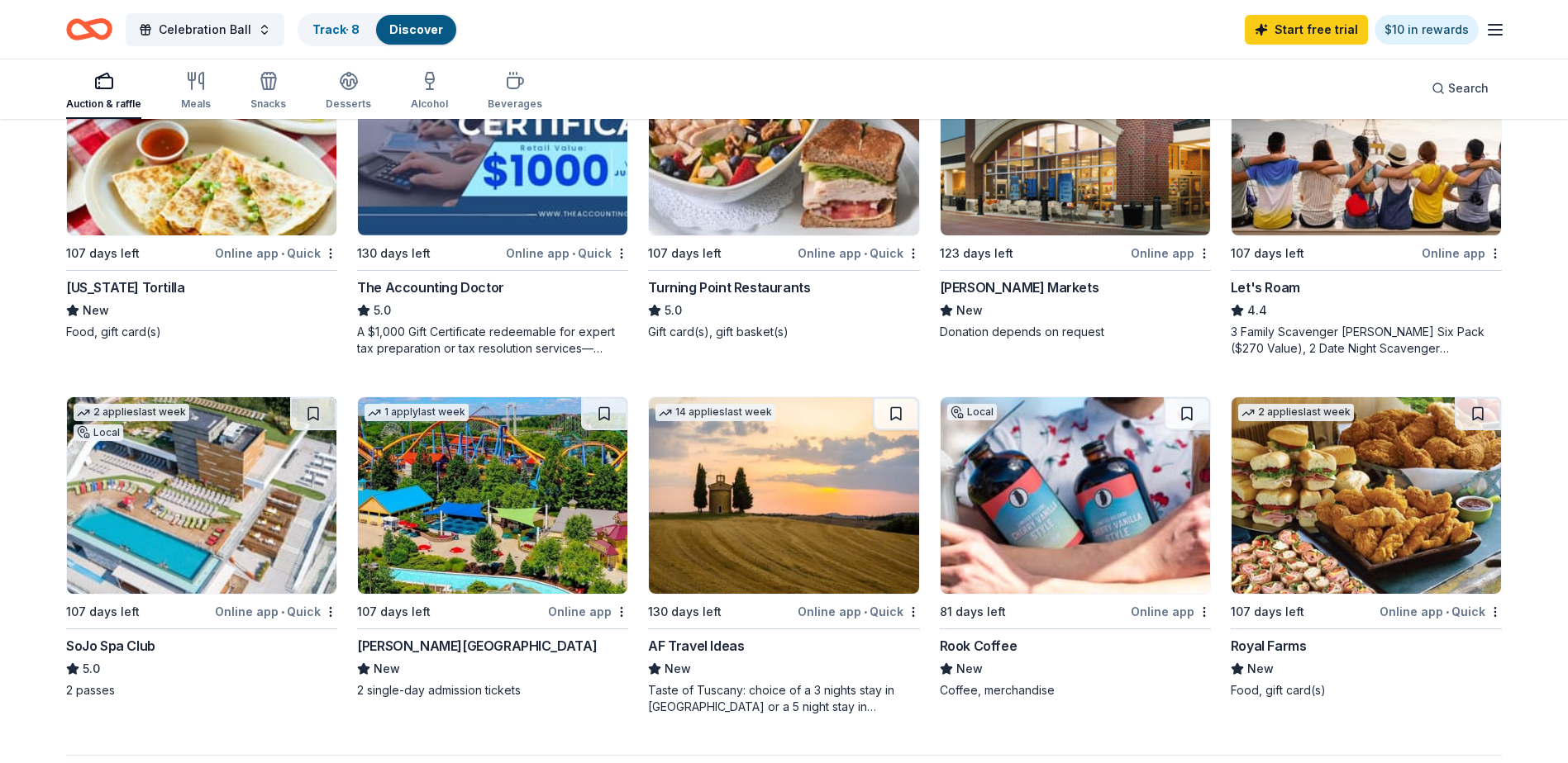
scroll to position [991, 0]
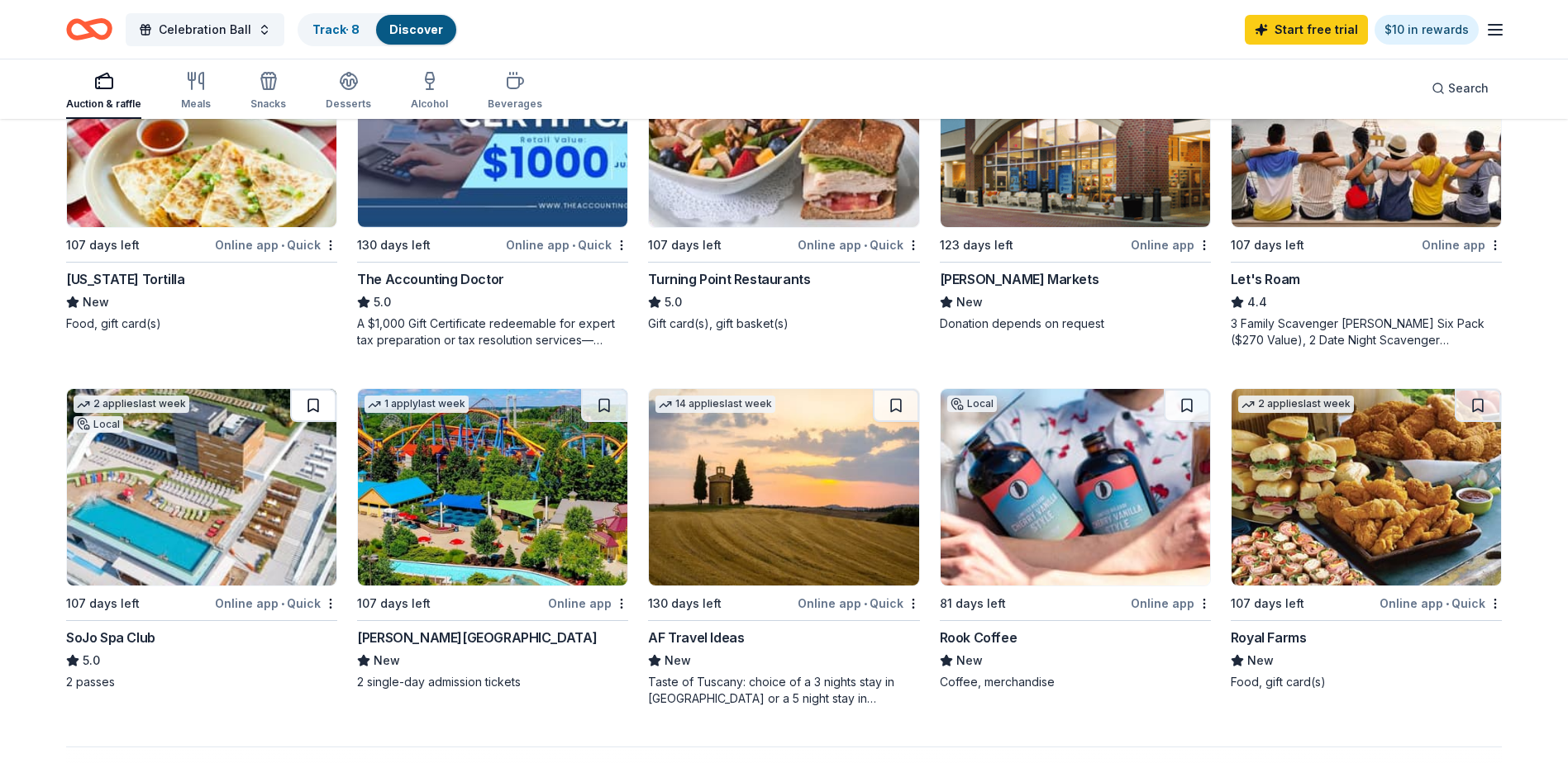
click at [308, 406] on button at bounding box center [313, 405] width 46 height 33
click at [600, 406] on button at bounding box center [604, 405] width 46 height 33
click at [894, 401] on button at bounding box center [895, 405] width 46 height 33
click at [1192, 405] on button at bounding box center [1187, 405] width 46 height 33
click at [1189, 410] on button at bounding box center [1188, 405] width 43 height 33
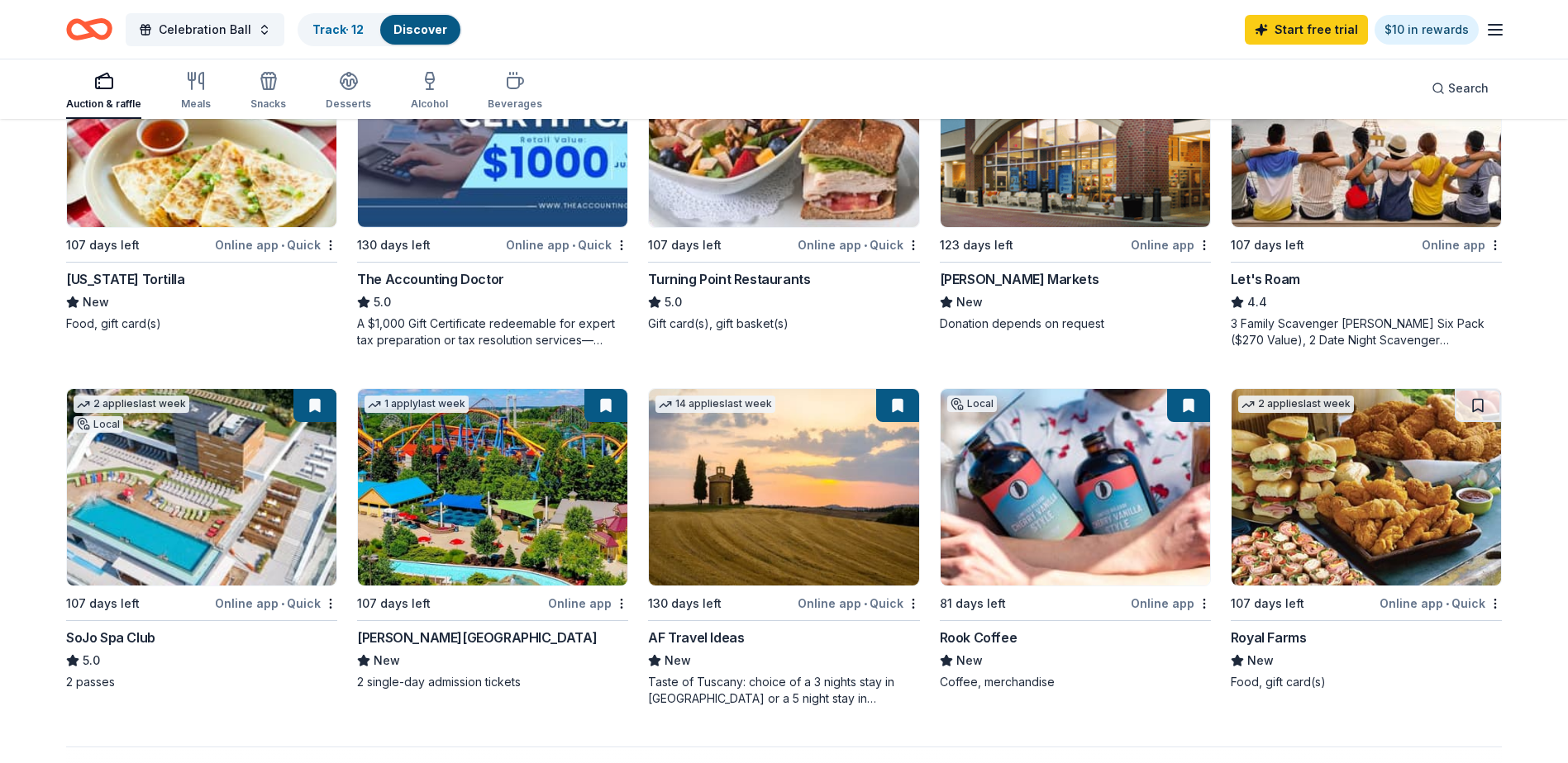
click at [1188, 410] on button at bounding box center [1188, 405] width 43 height 33
click at [1189, 407] on button at bounding box center [1188, 405] width 43 height 33
click at [1485, 407] on button at bounding box center [1478, 405] width 46 height 33
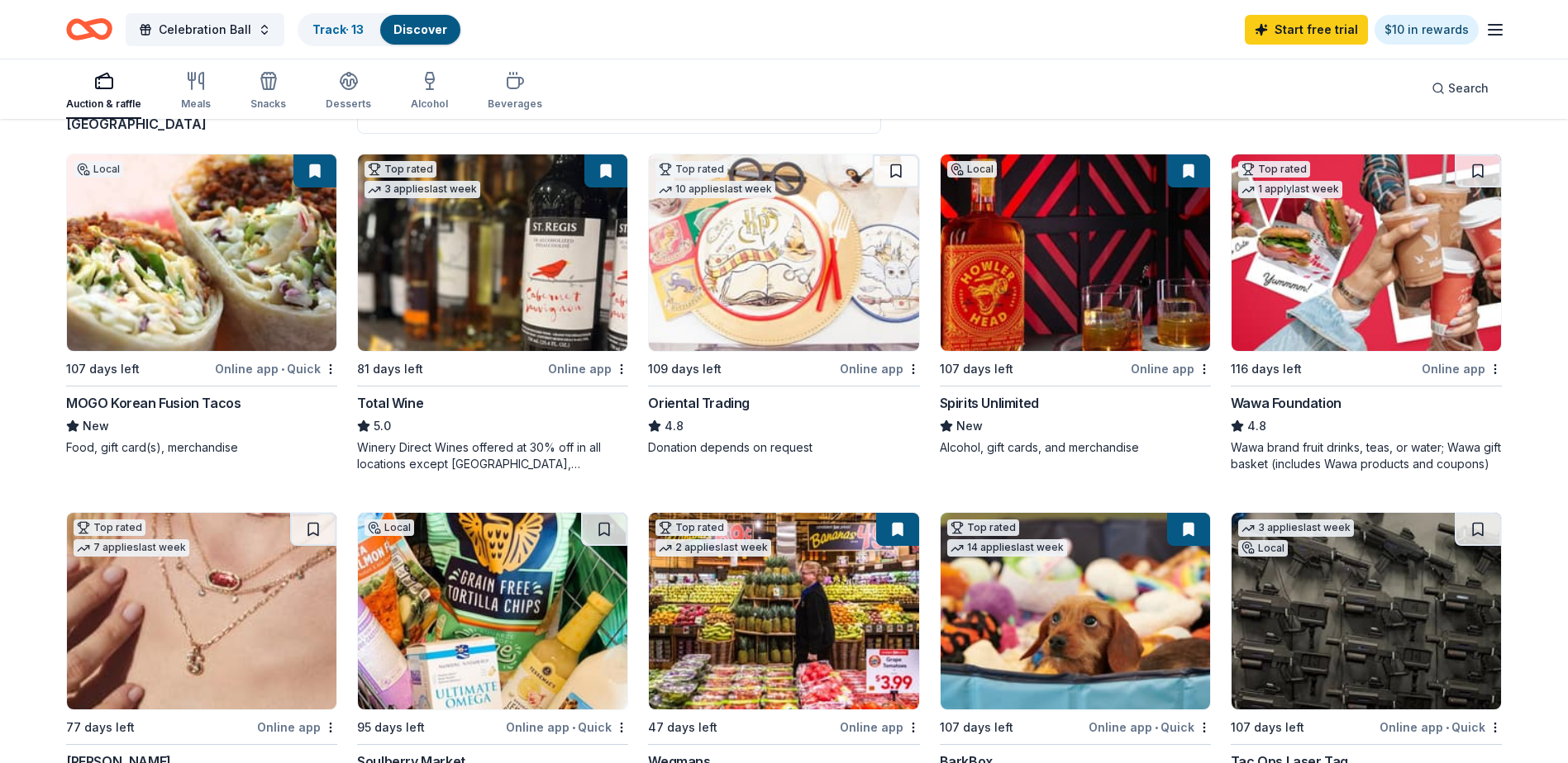
scroll to position [0, 0]
